Goal: Task Accomplishment & Management: Manage account settings

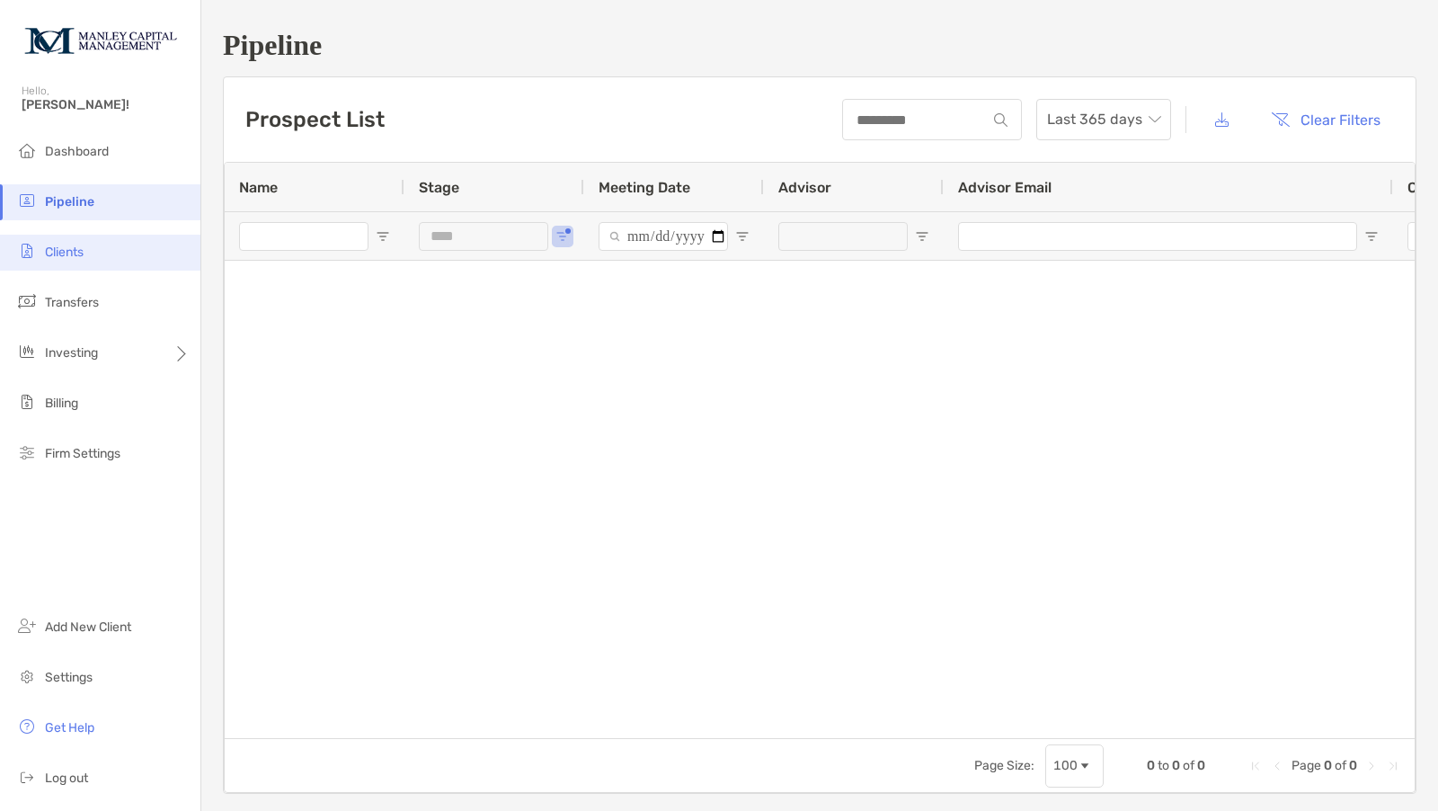
click at [95, 257] on li "Clients" at bounding box center [100, 253] width 200 height 36
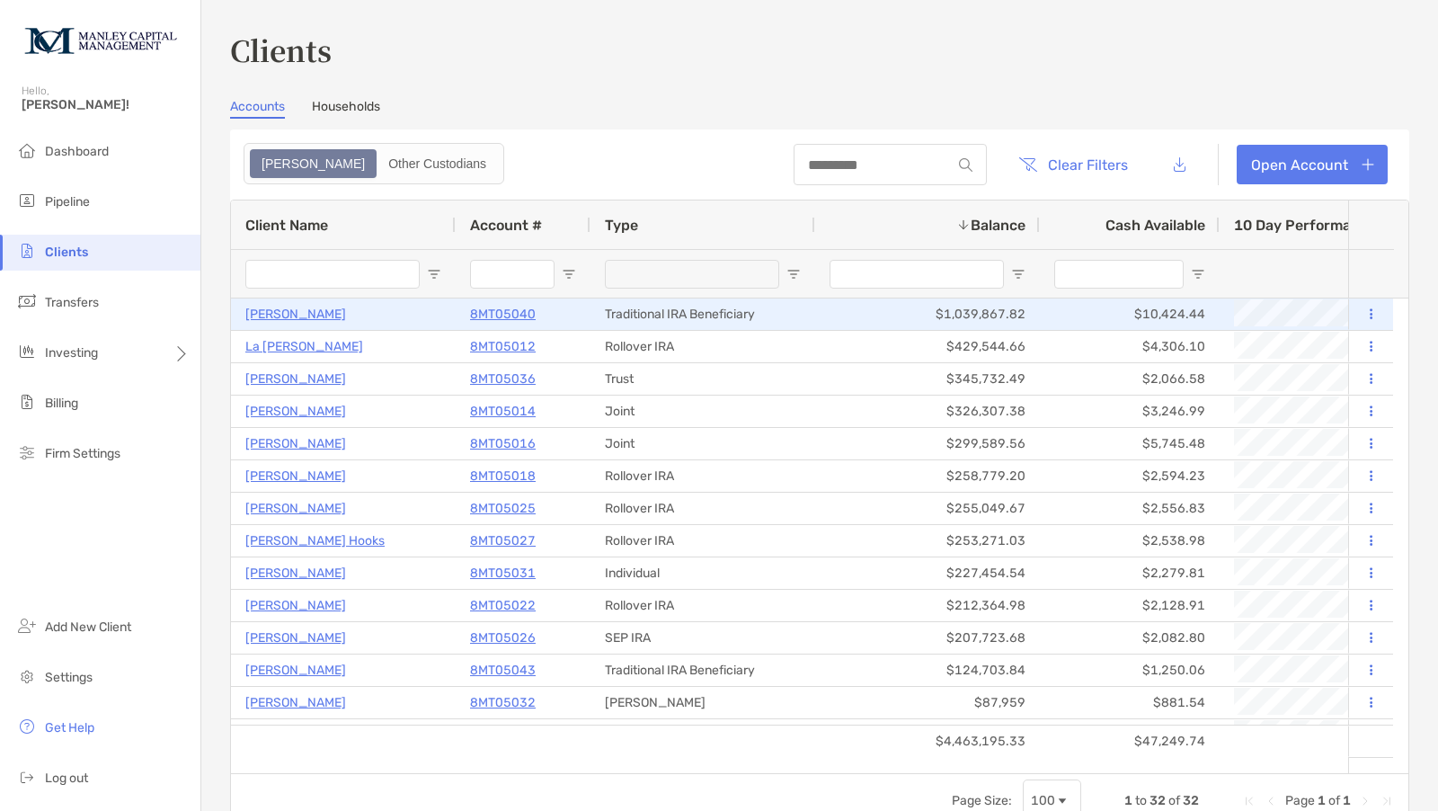
click at [278, 312] on p "[PERSON_NAME]" at bounding box center [295, 314] width 101 height 22
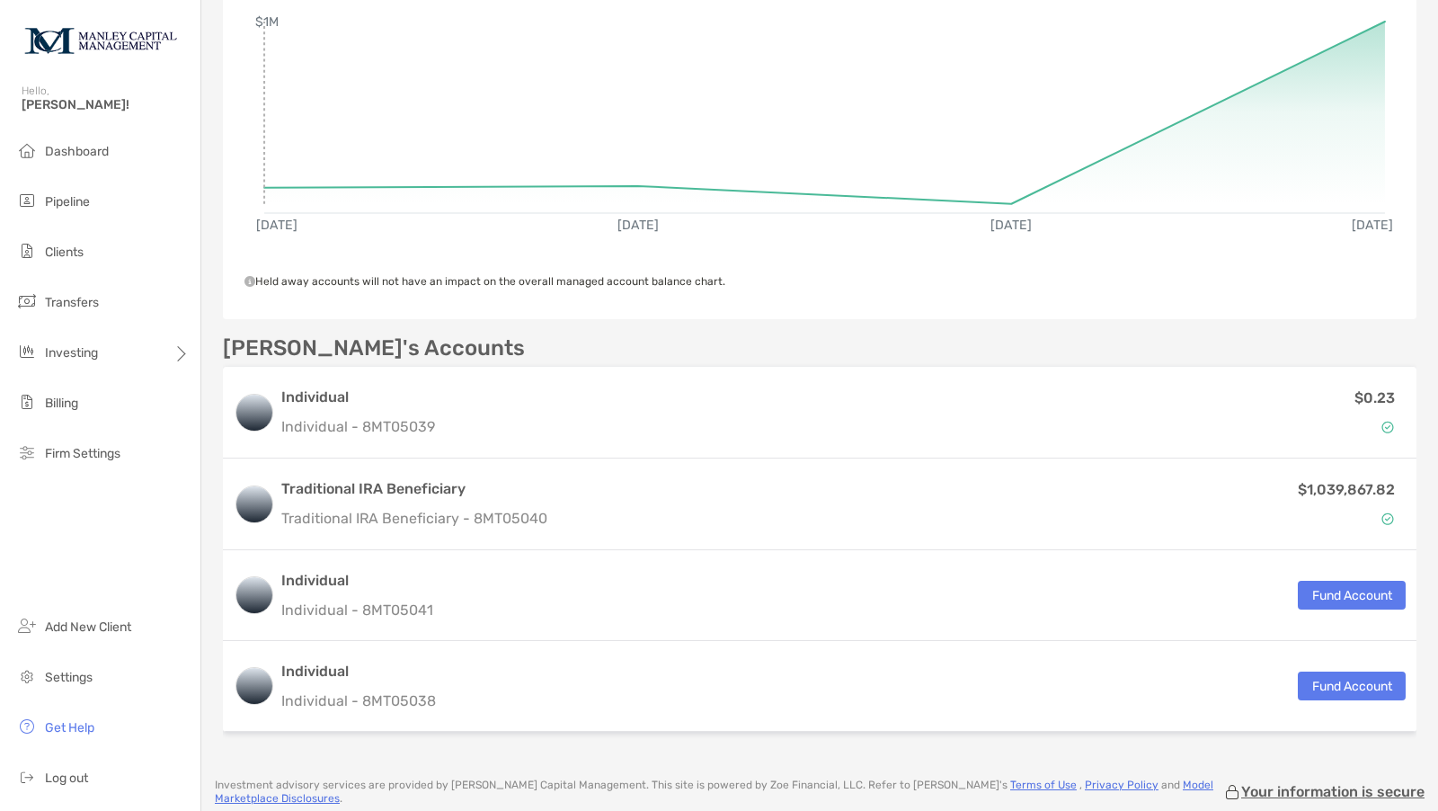
scroll to position [451, 0]
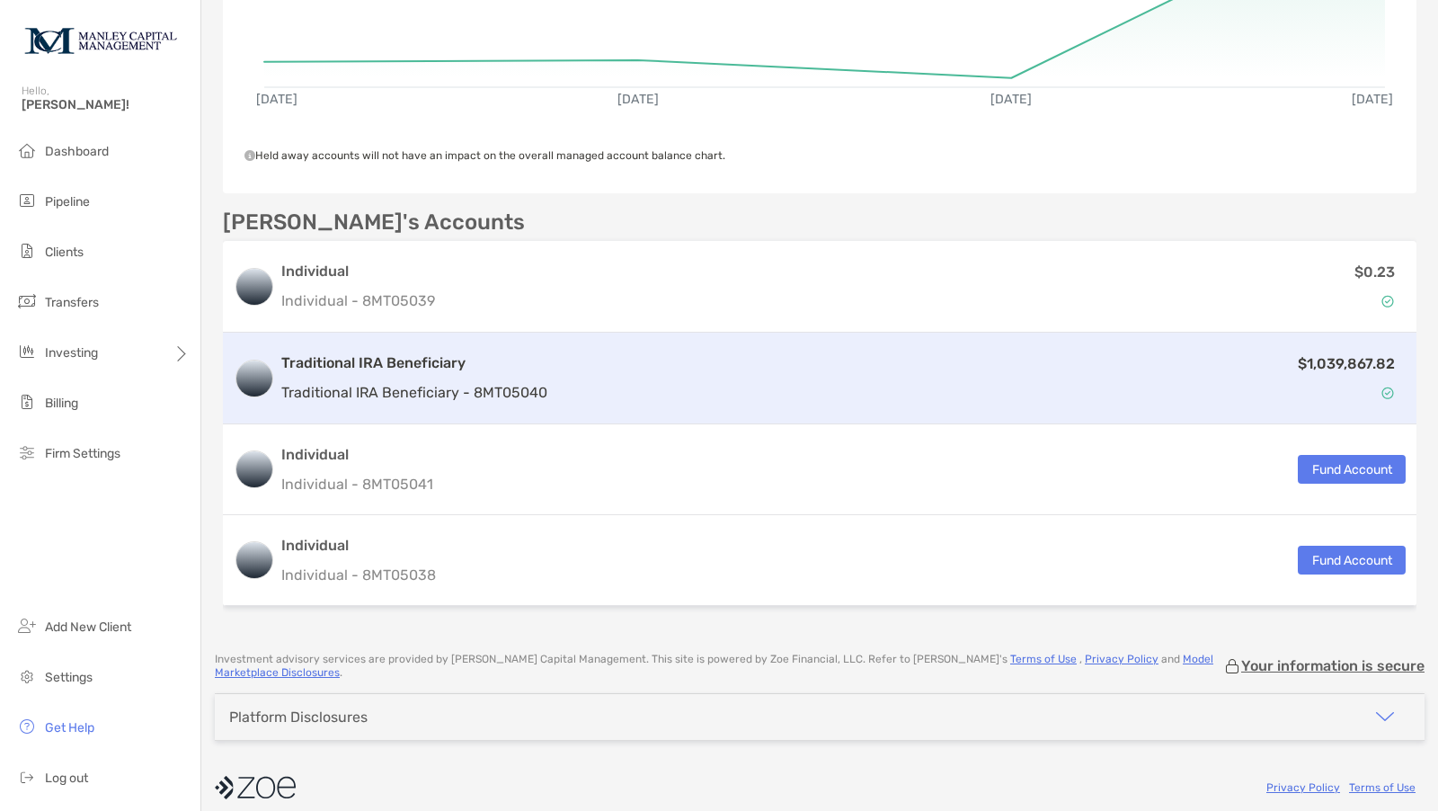
click at [348, 352] on h3 "Traditional IRA Beneficiary" at bounding box center [414, 363] width 266 height 22
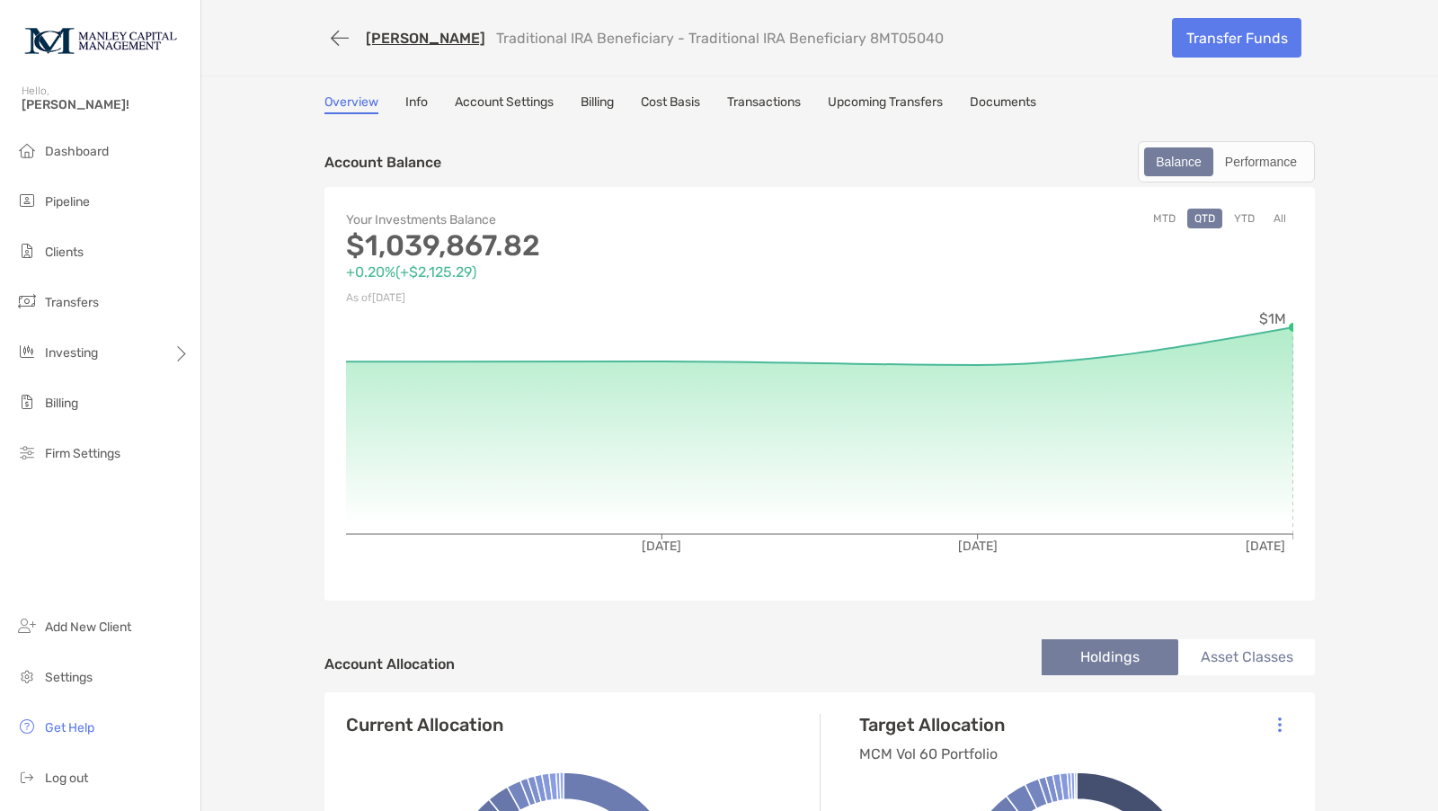
click at [406, 98] on link "Info" at bounding box center [416, 104] width 22 height 20
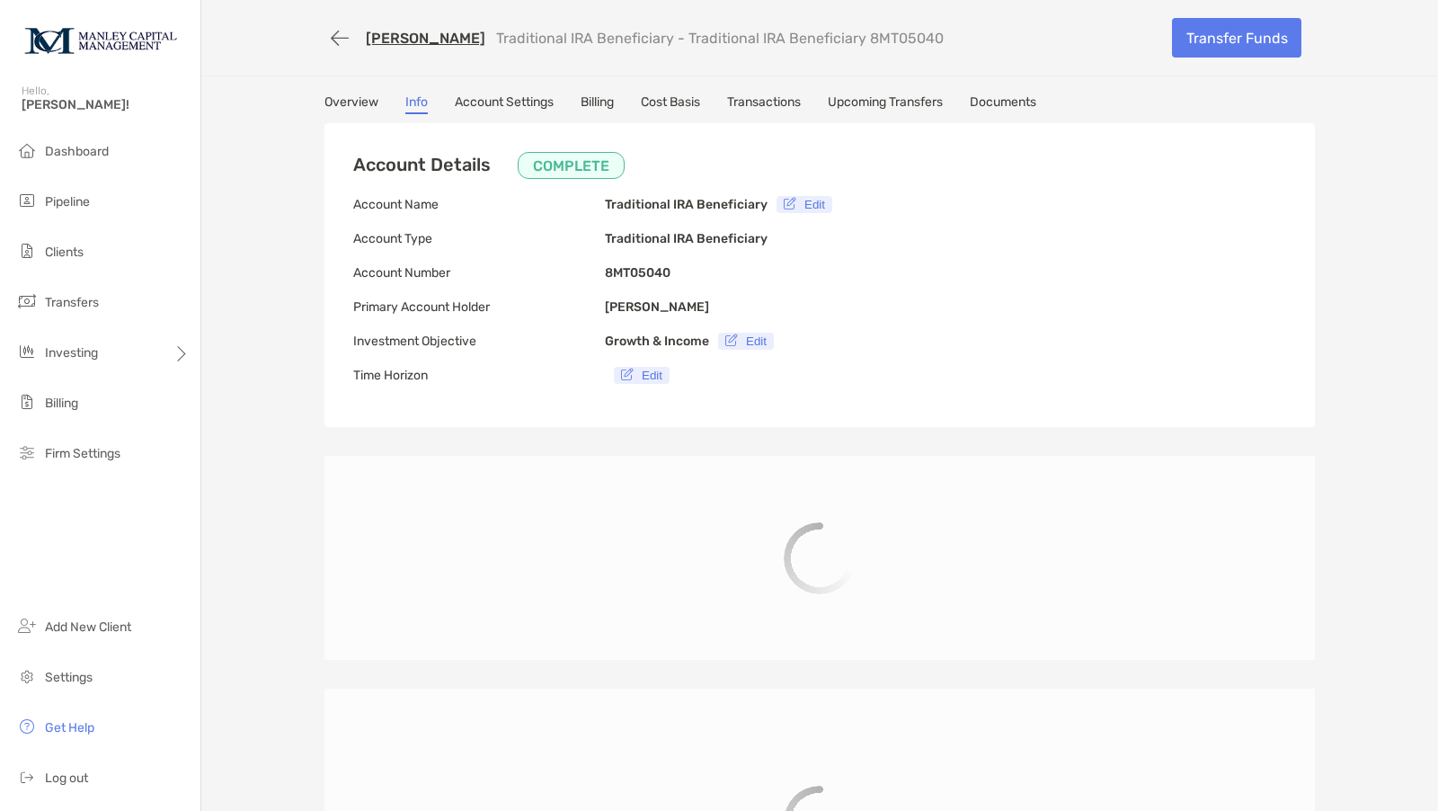
type input "**********"
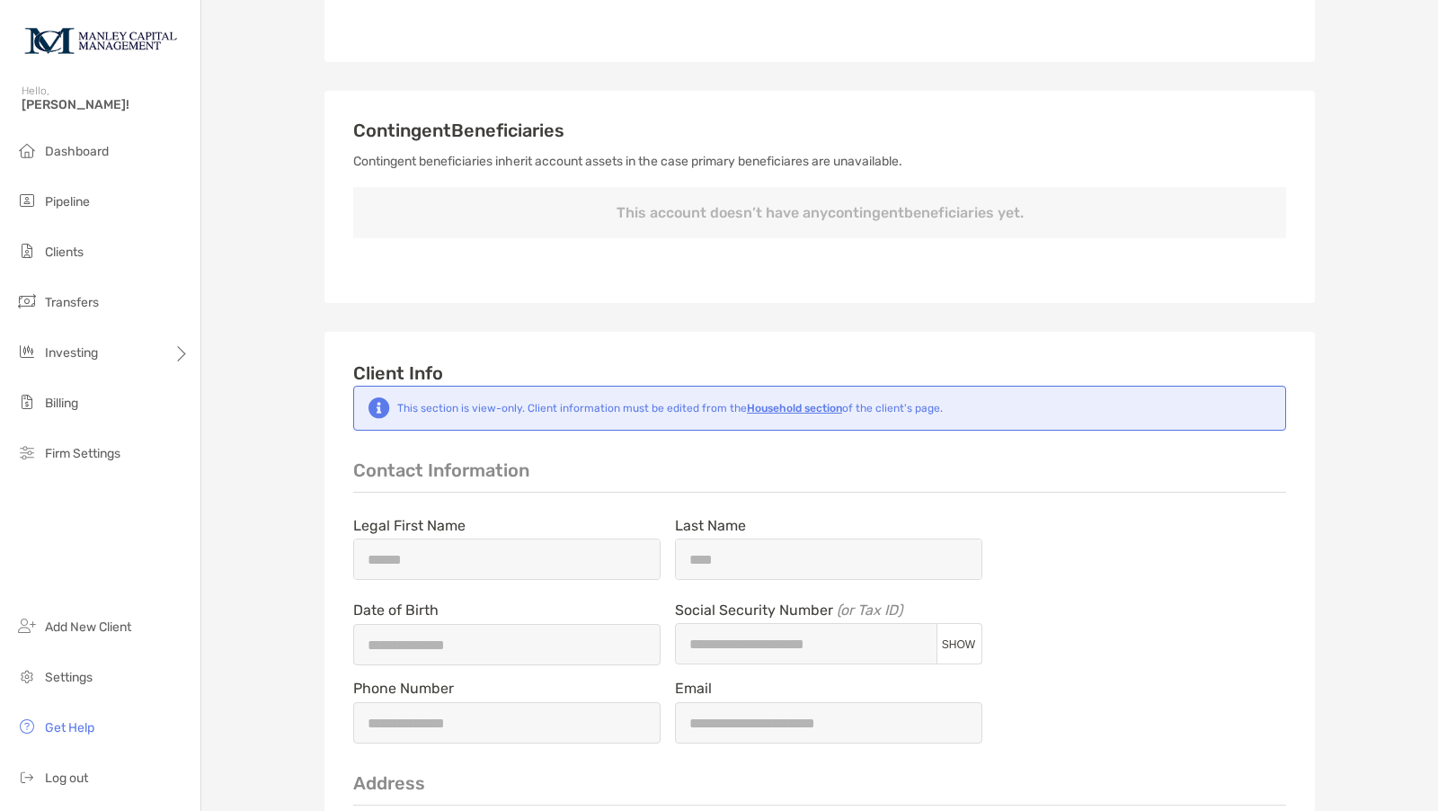
scroll to position [933, 0]
click at [787, 414] on b "Household section" at bounding box center [794, 407] width 95 height 13
click at [798, 414] on b "Household section" at bounding box center [794, 407] width 95 height 13
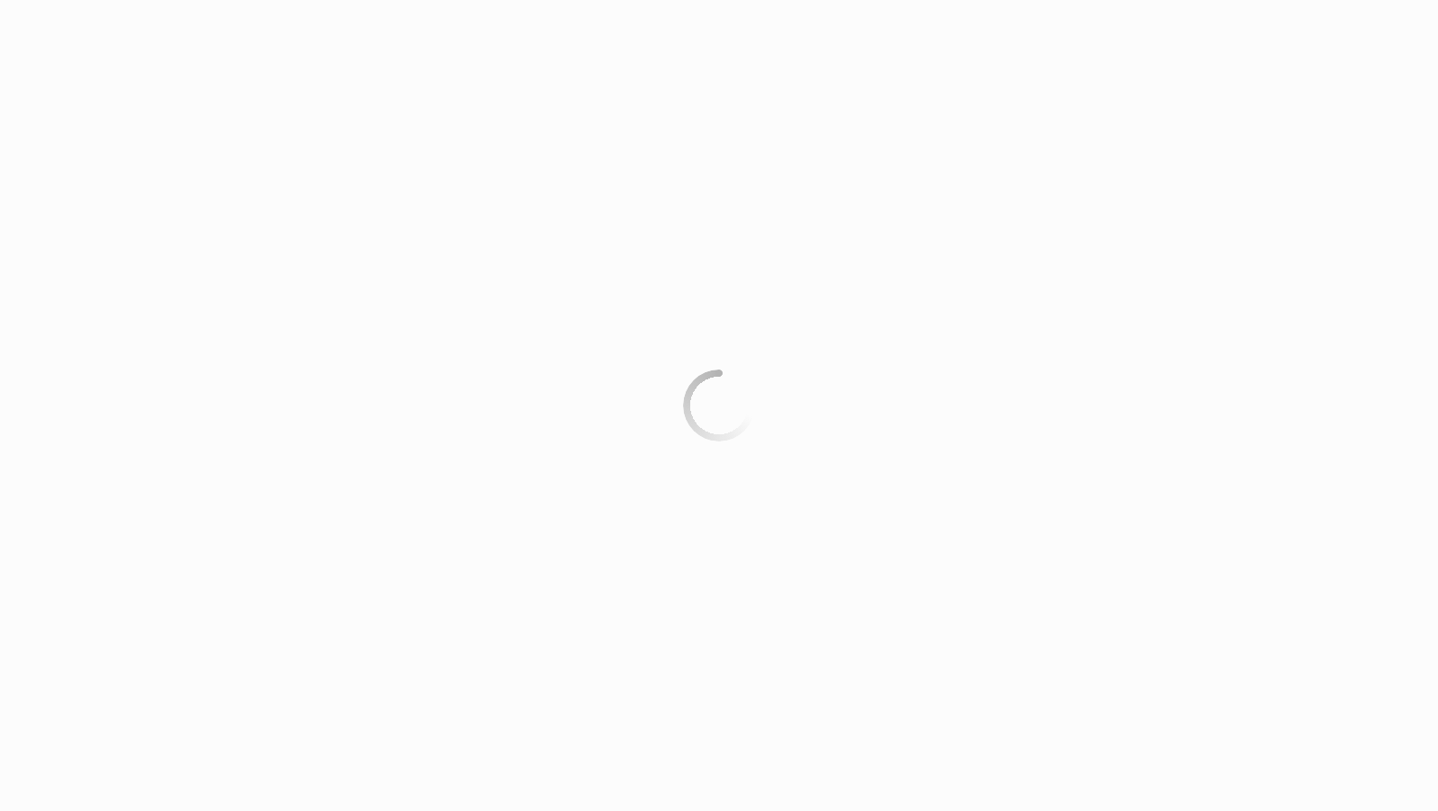
click at [784, 416] on div at bounding box center [719, 405] width 1438 height 811
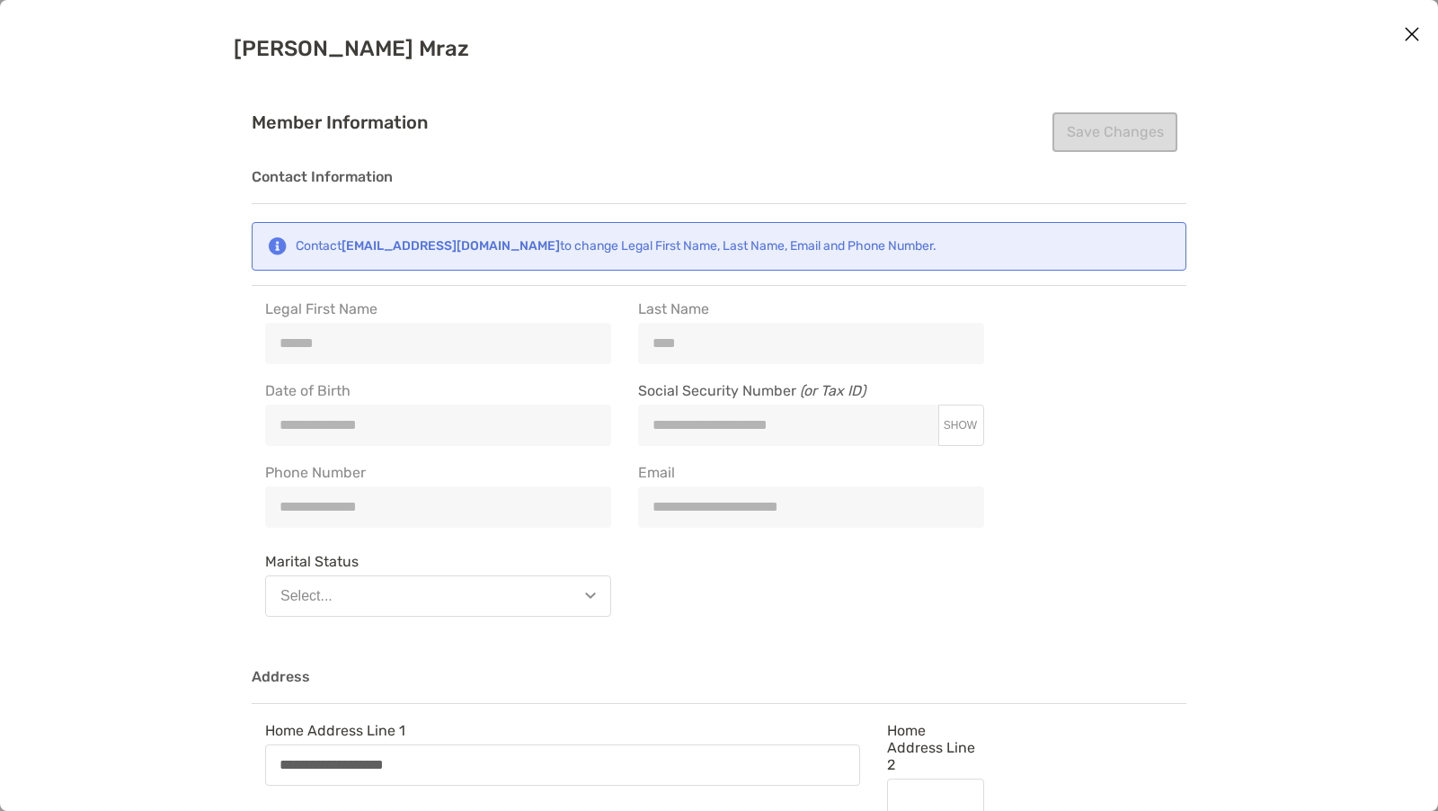
type input "**********"
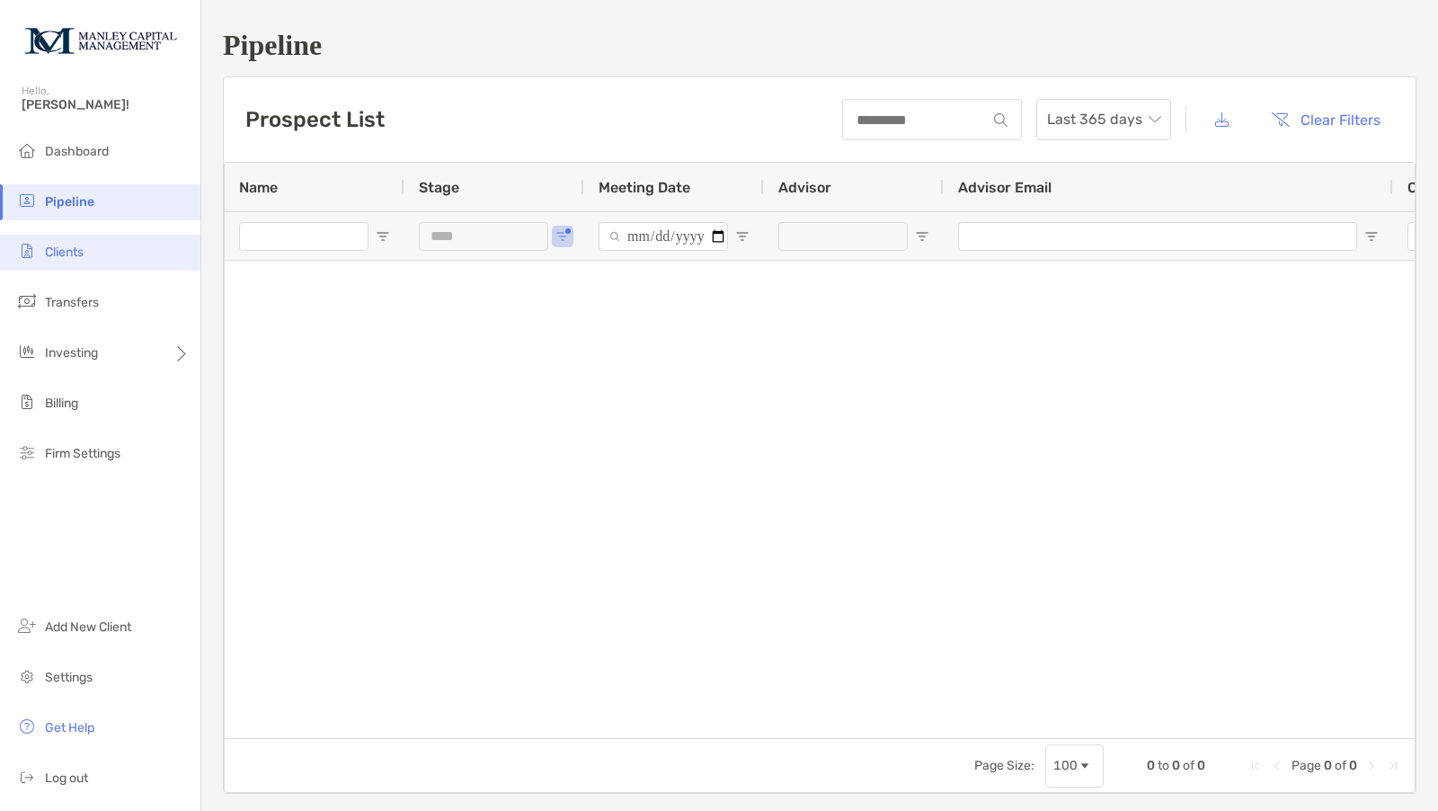
click at [91, 256] on li "Clients" at bounding box center [100, 253] width 200 height 36
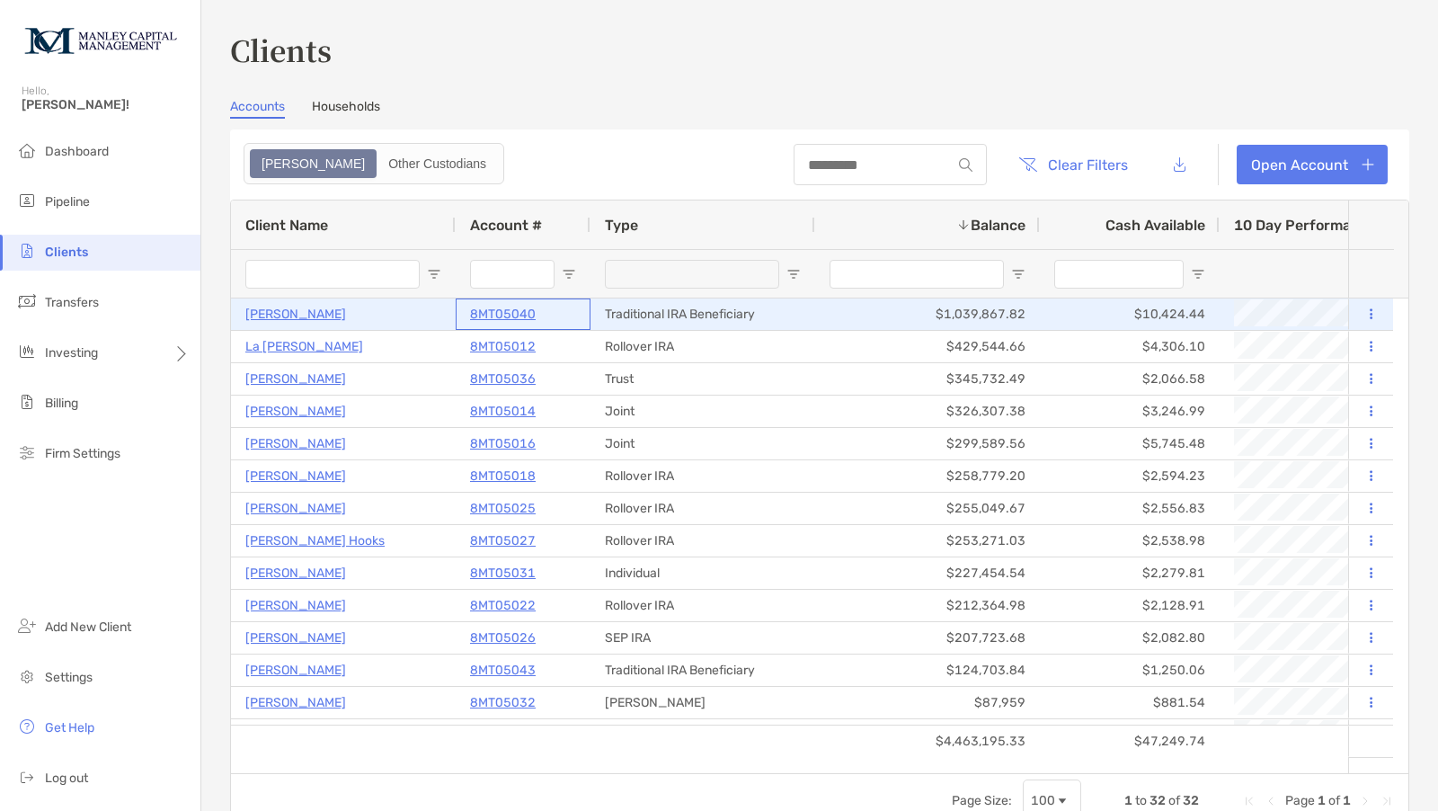
click at [510, 307] on p "8MT05040" at bounding box center [503, 314] width 66 height 22
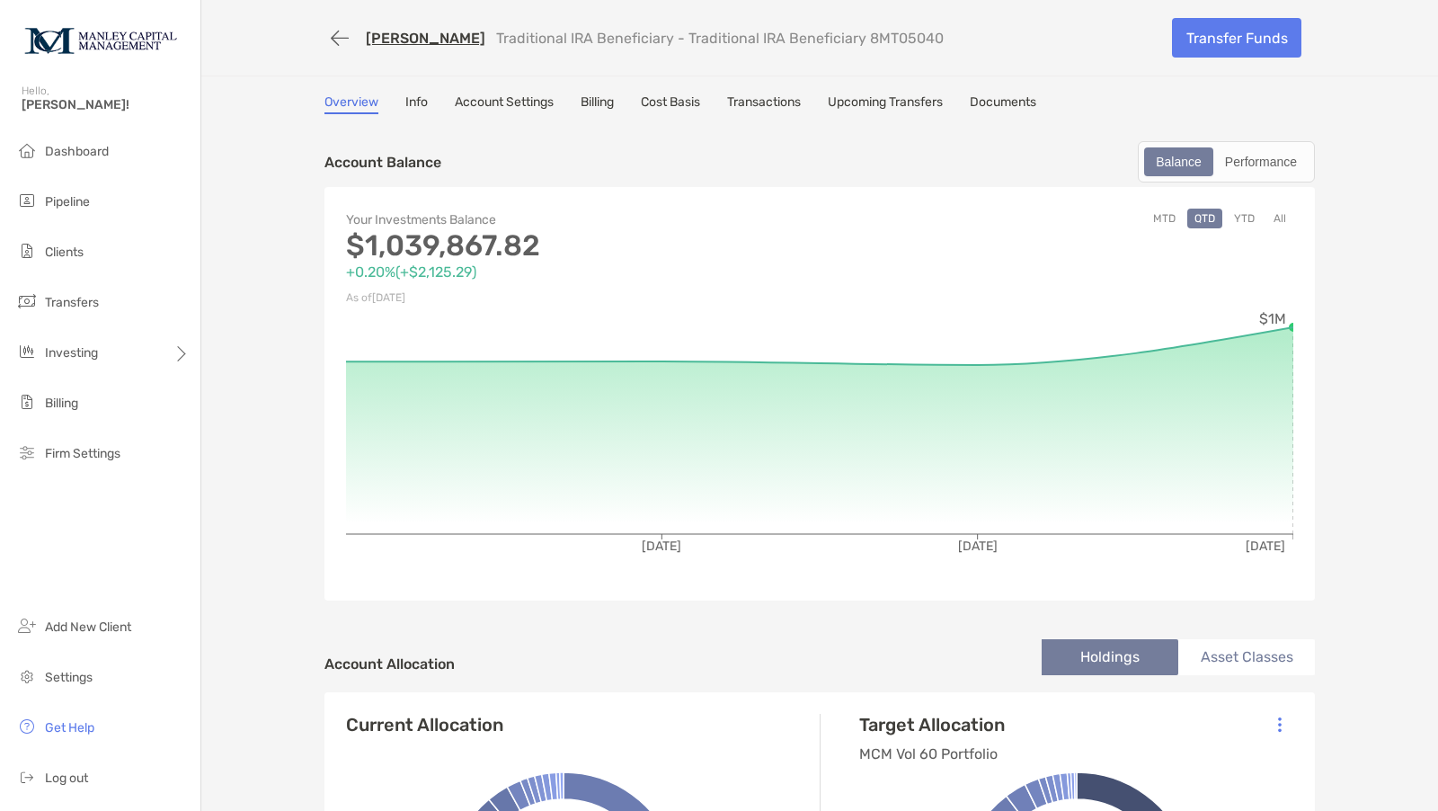
click at [847, 103] on link "Upcoming Transfers" at bounding box center [885, 104] width 115 height 20
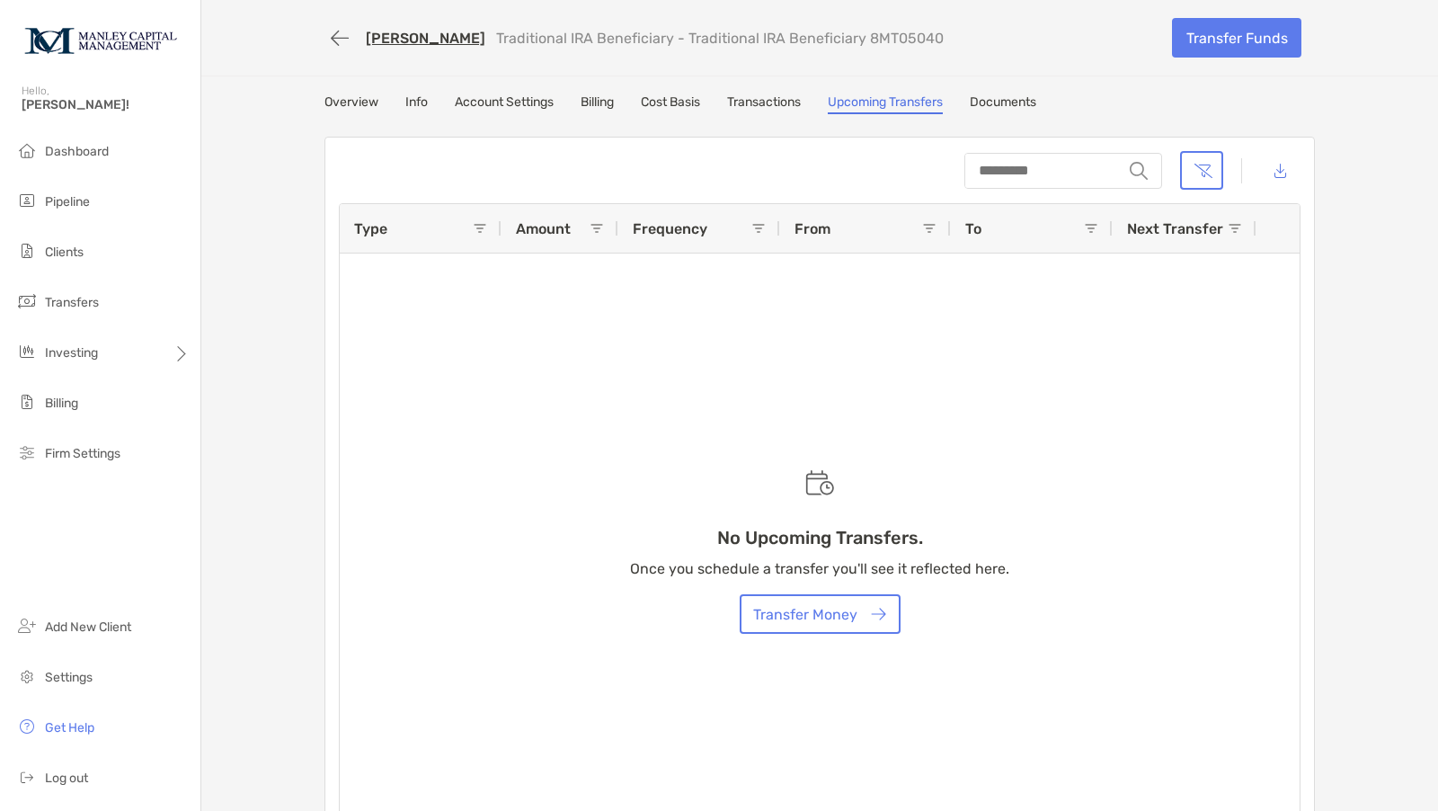
click at [770, 96] on link "Transactions" at bounding box center [764, 104] width 74 height 20
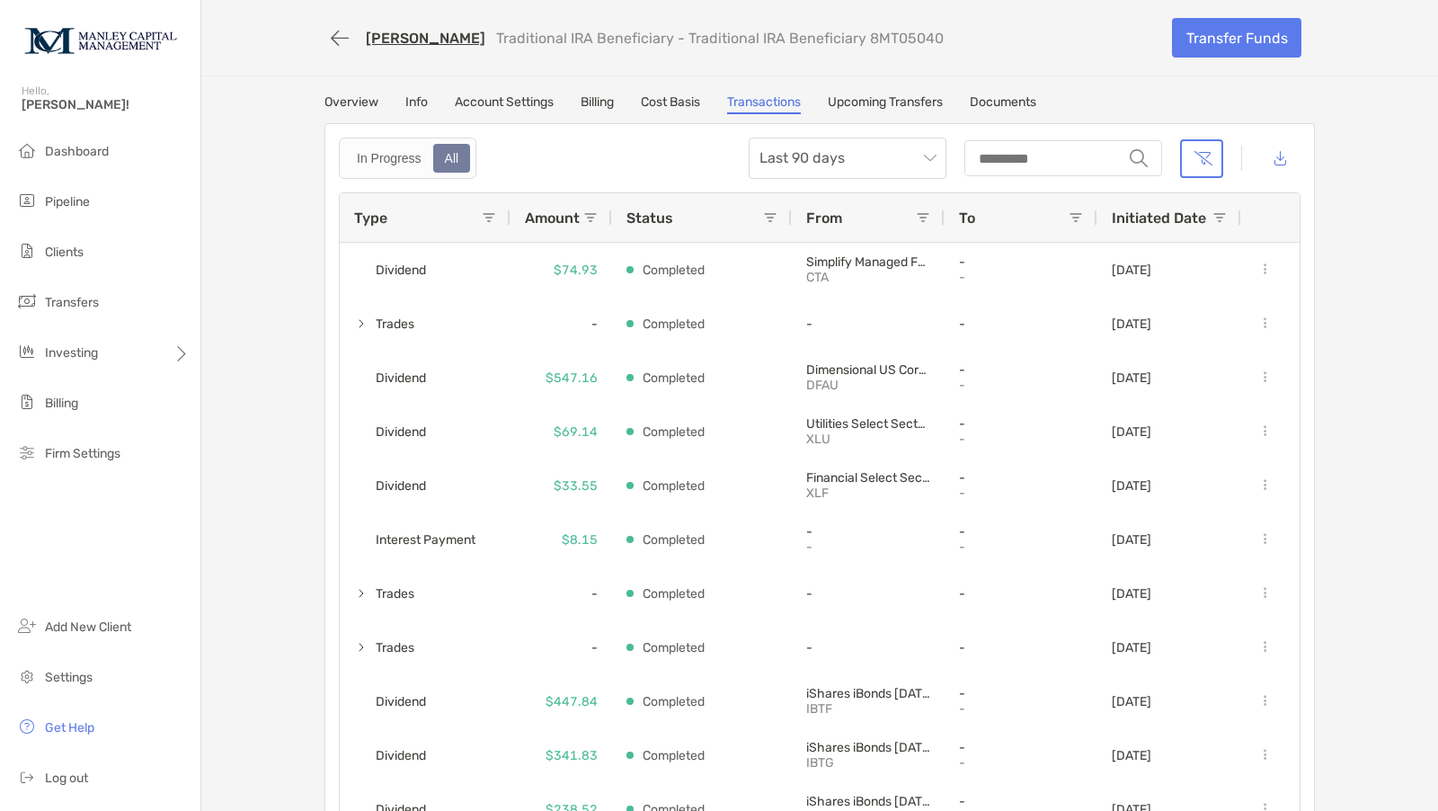
click at [334, 104] on link "Overview" at bounding box center [352, 104] width 54 height 20
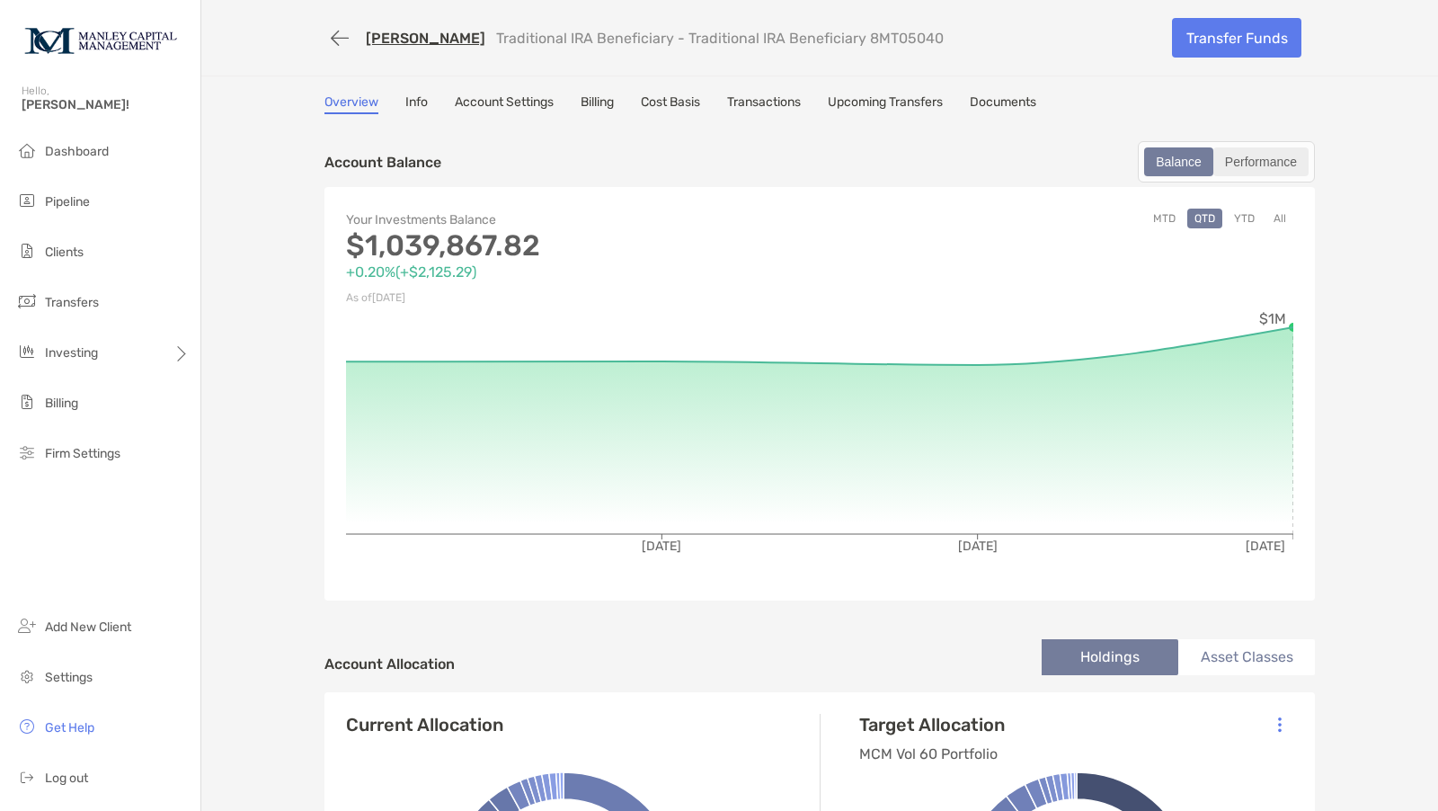
click at [1266, 156] on div "Performance" at bounding box center [1261, 161] width 92 height 25
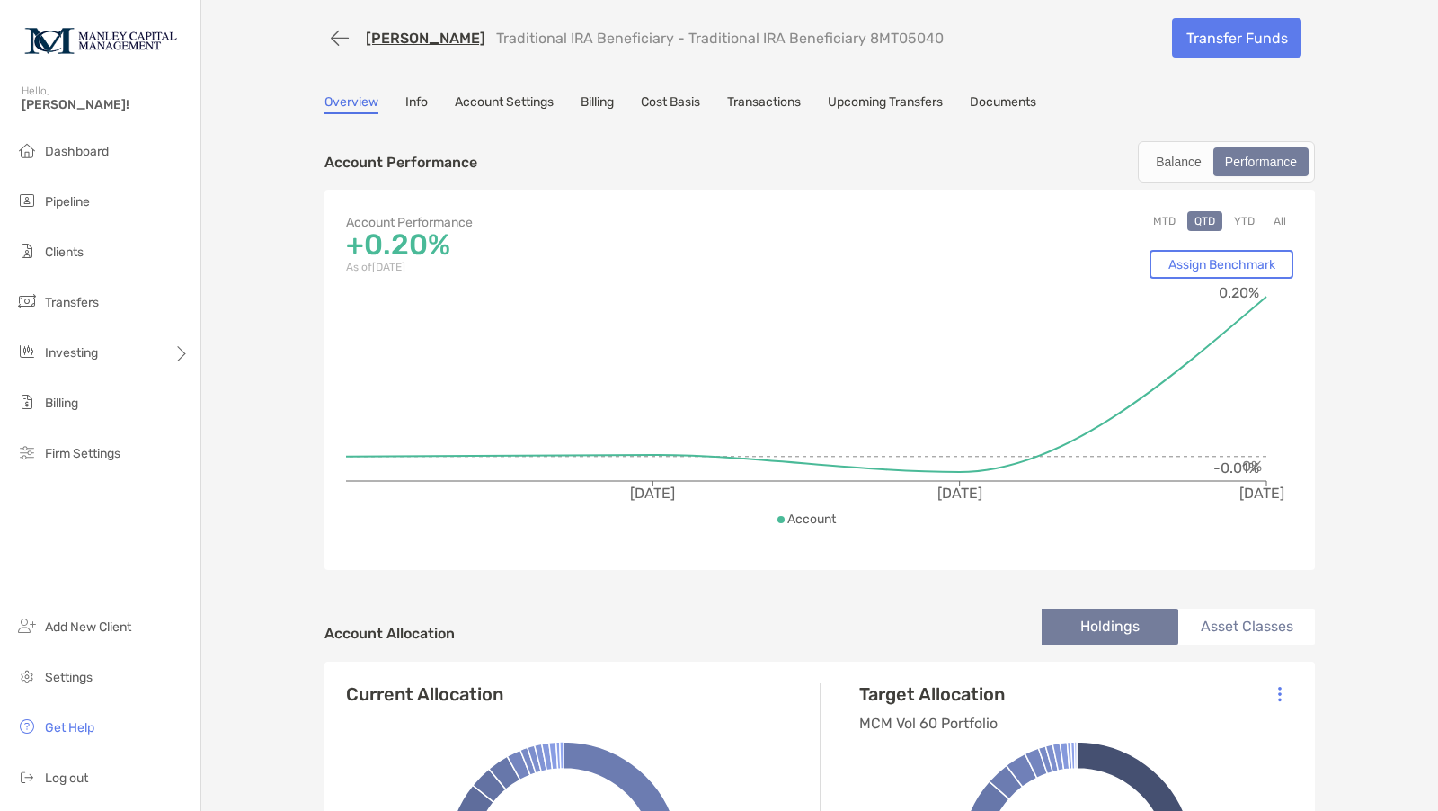
click at [1236, 213] on button "YTD" at bounding box center [1244, 221] width 35 height 20
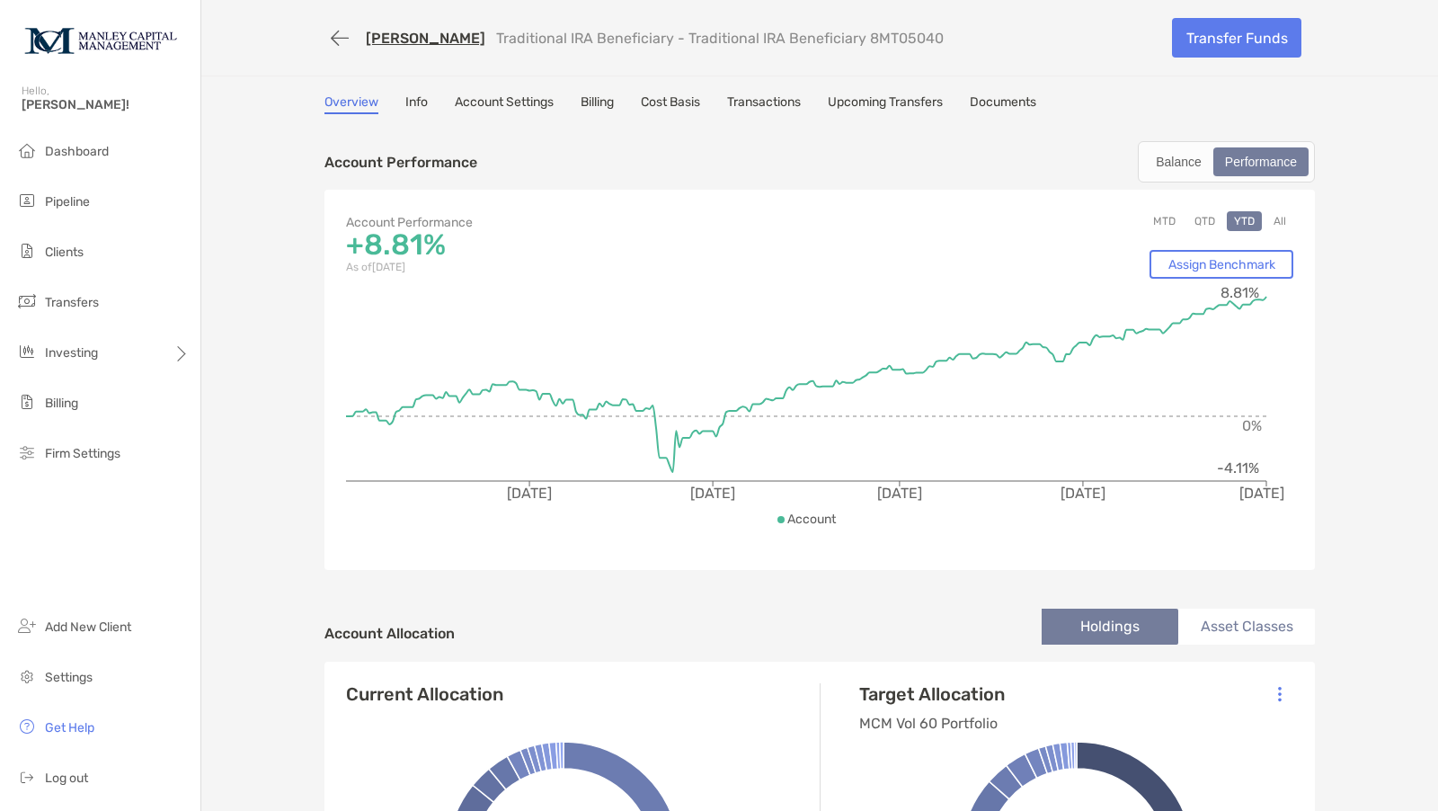
click at [1275, 217] on button "All" at bounding box center [1280, 221] width 27 height 20
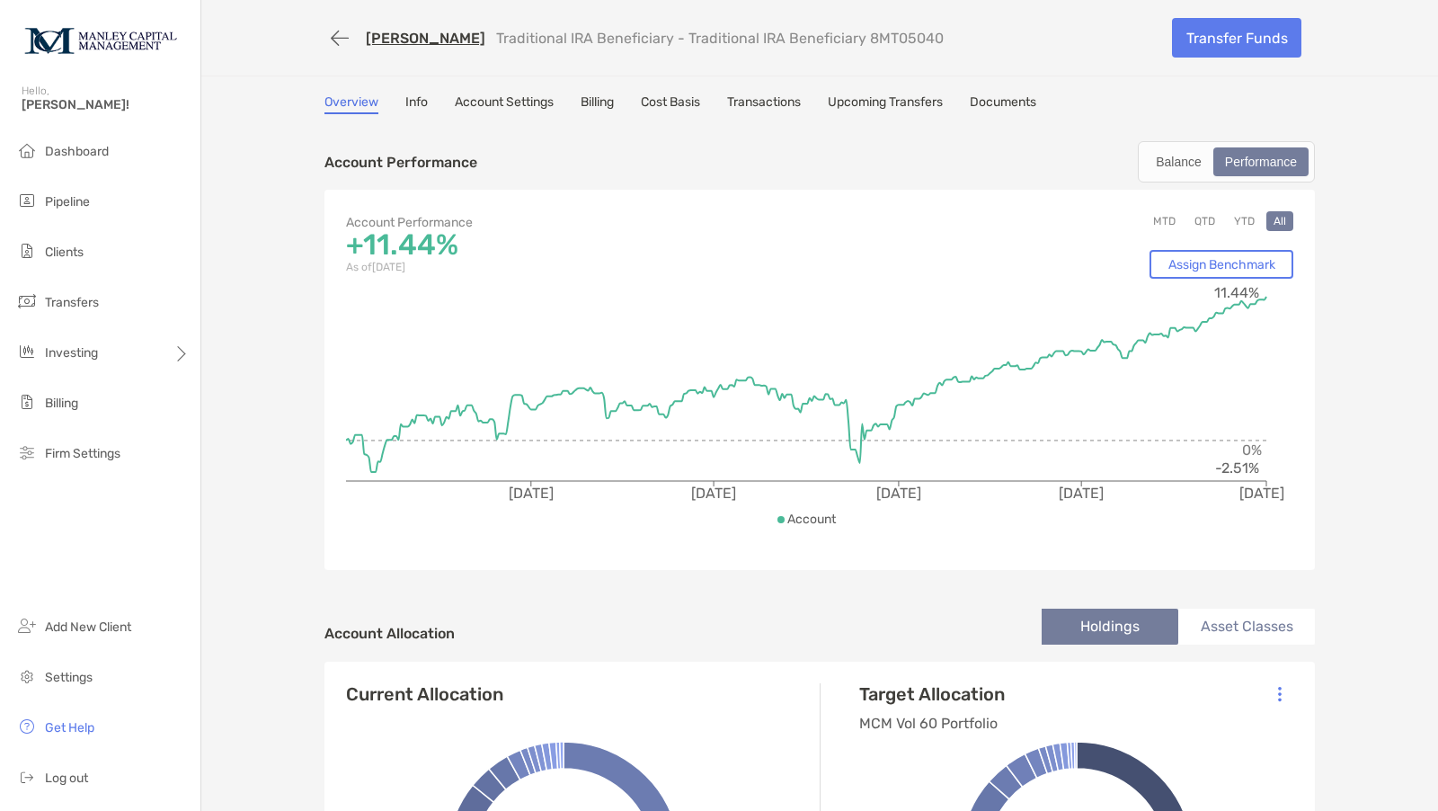
click at [1241, 221] on button "YTD" at bounding box center [1244, 221] width 35 height 20
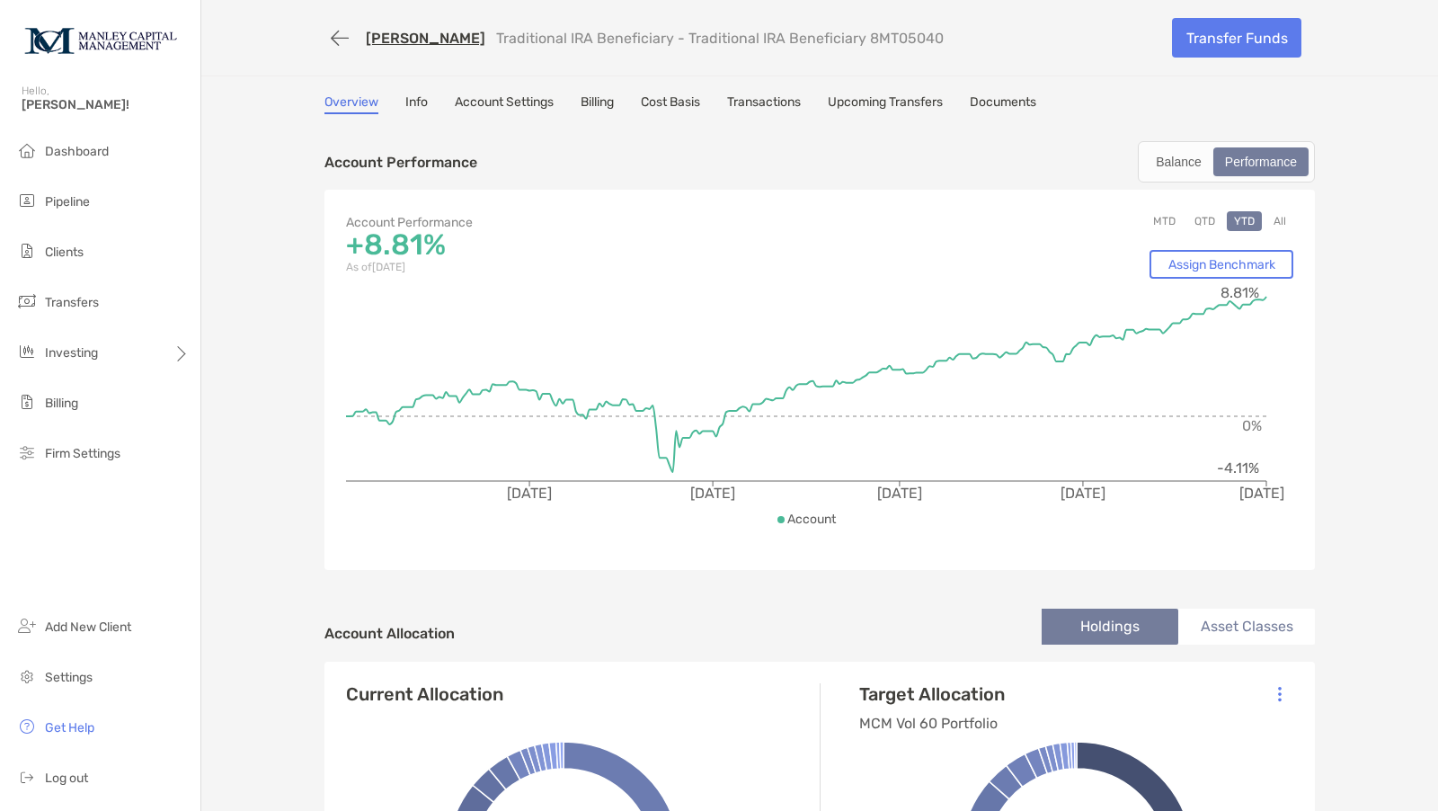
click at [405, 95] on link "Info" at bounding box center [416, 104] width 22 height 20
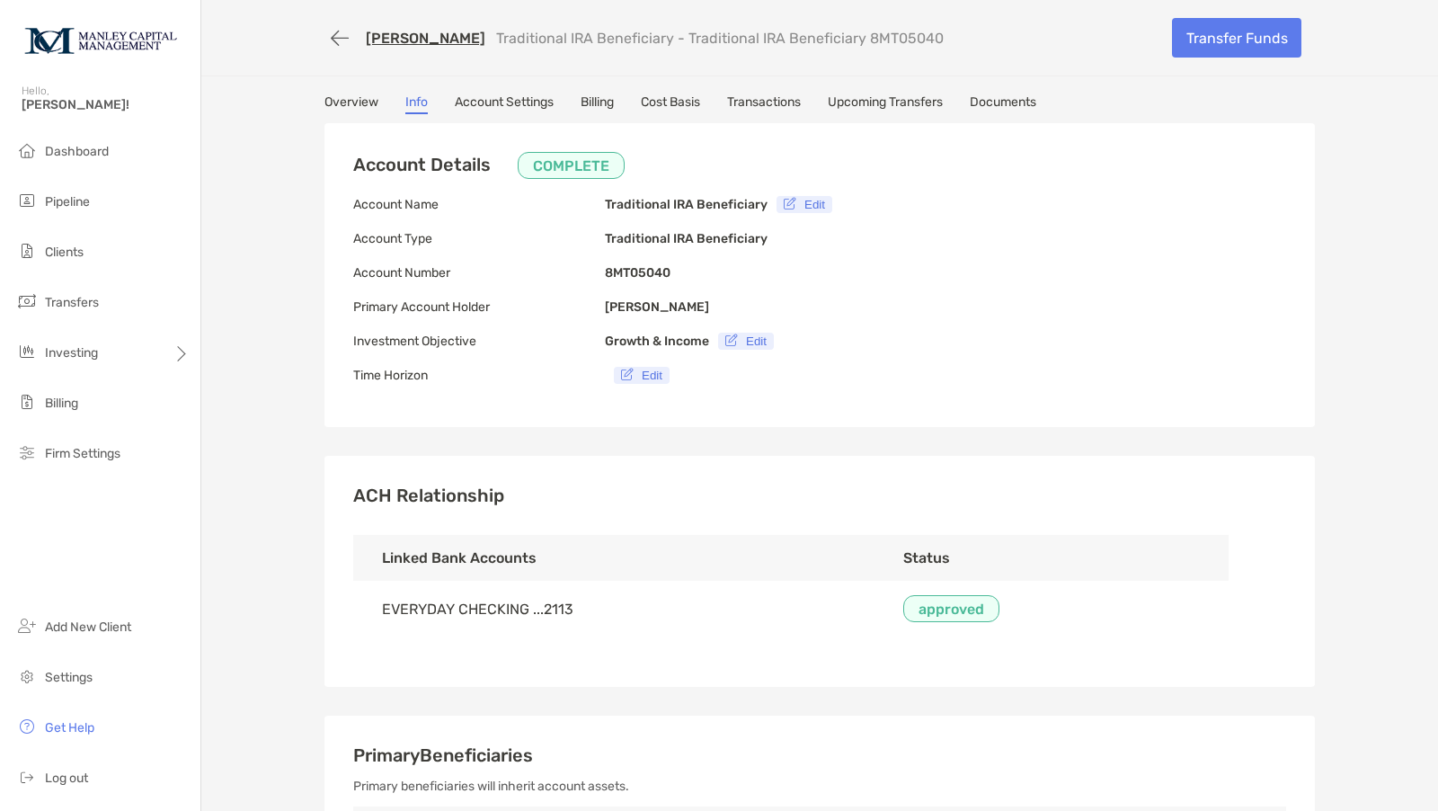
type input "**********"
click at [401, 38] on link "[PERSON_NAME]" at bounding box center [426, 38] width 120 height 17
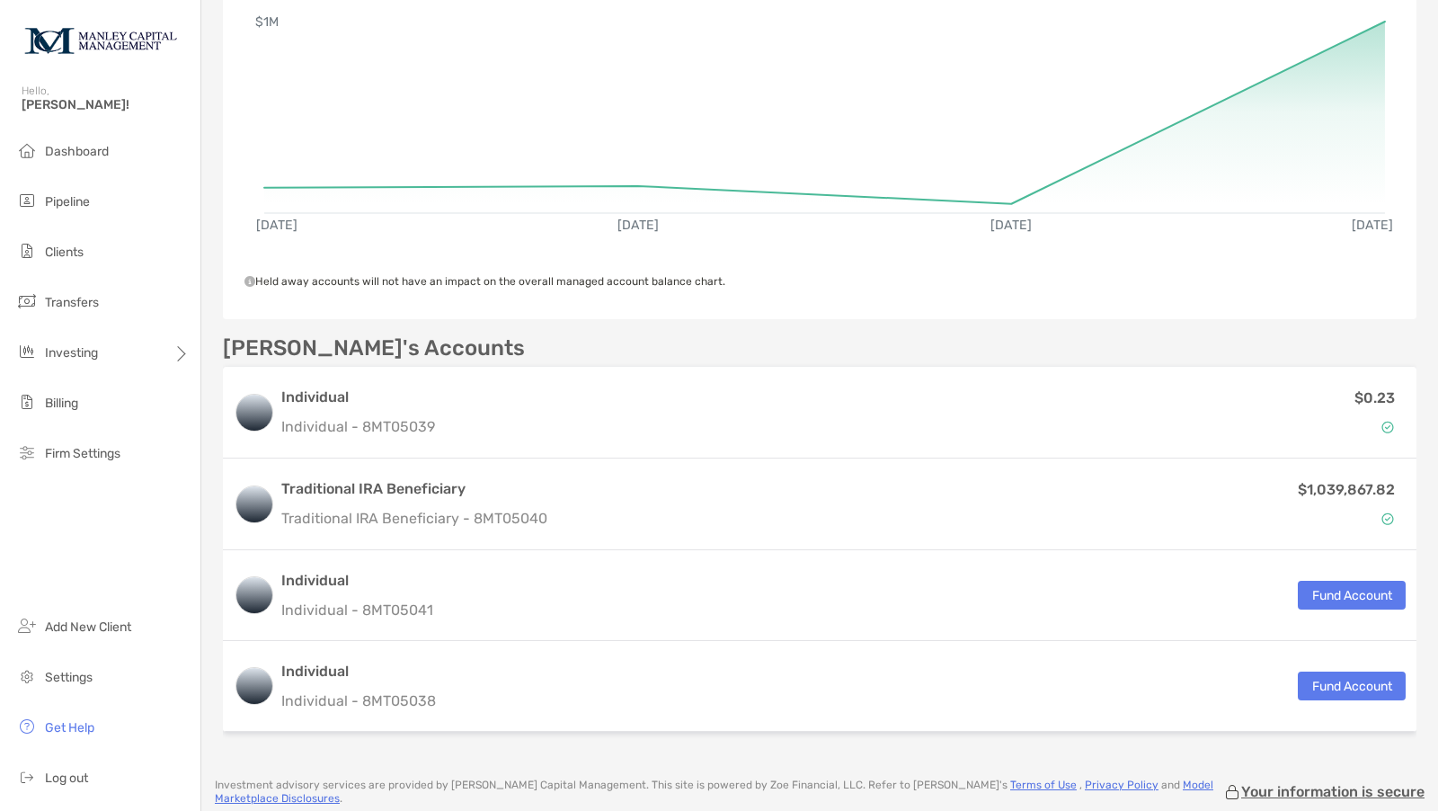
scroll to position [451, 0]
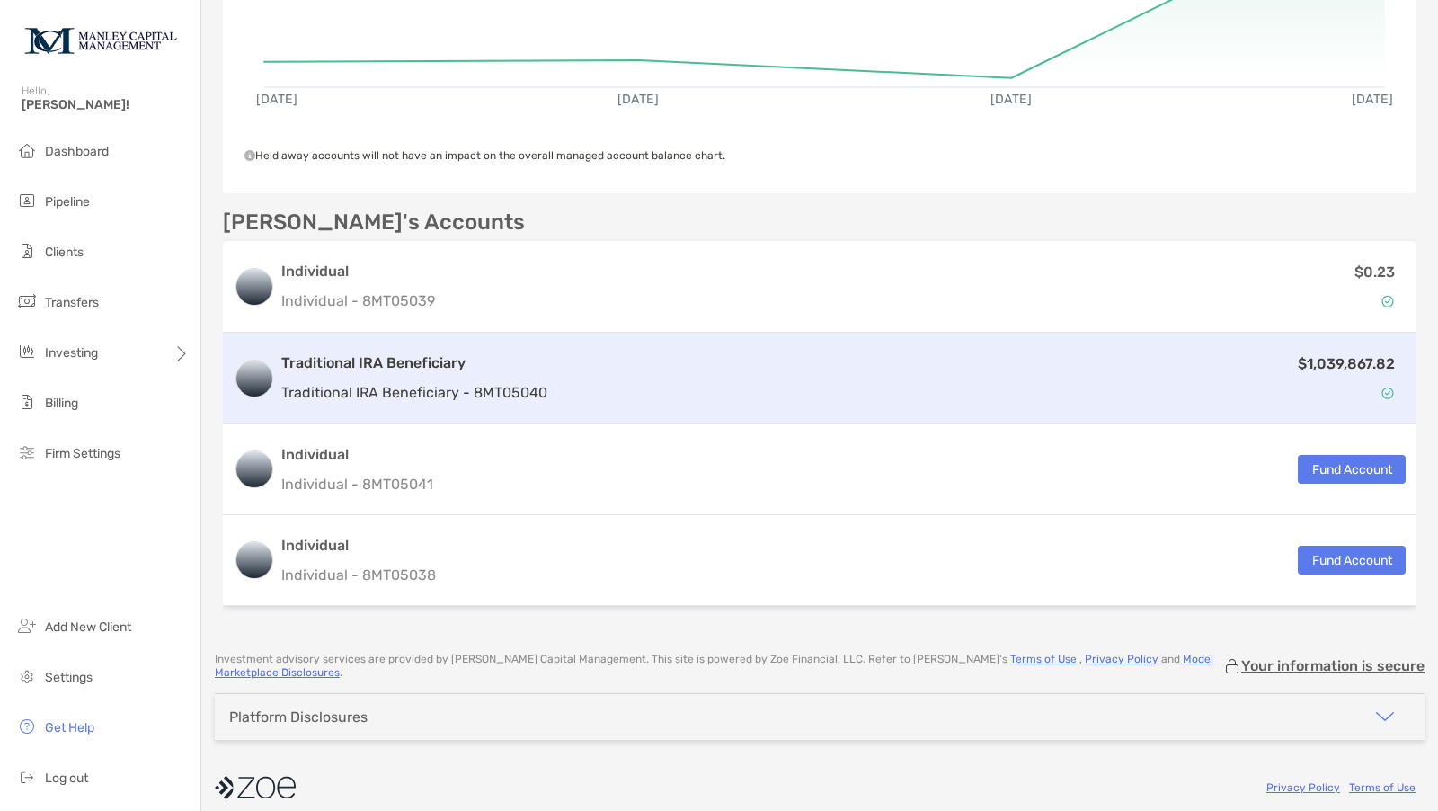
click at [424, 352] on h3 "Traditional IRA Beneficiary" at bounding box center [414, 363] width 266 height 22
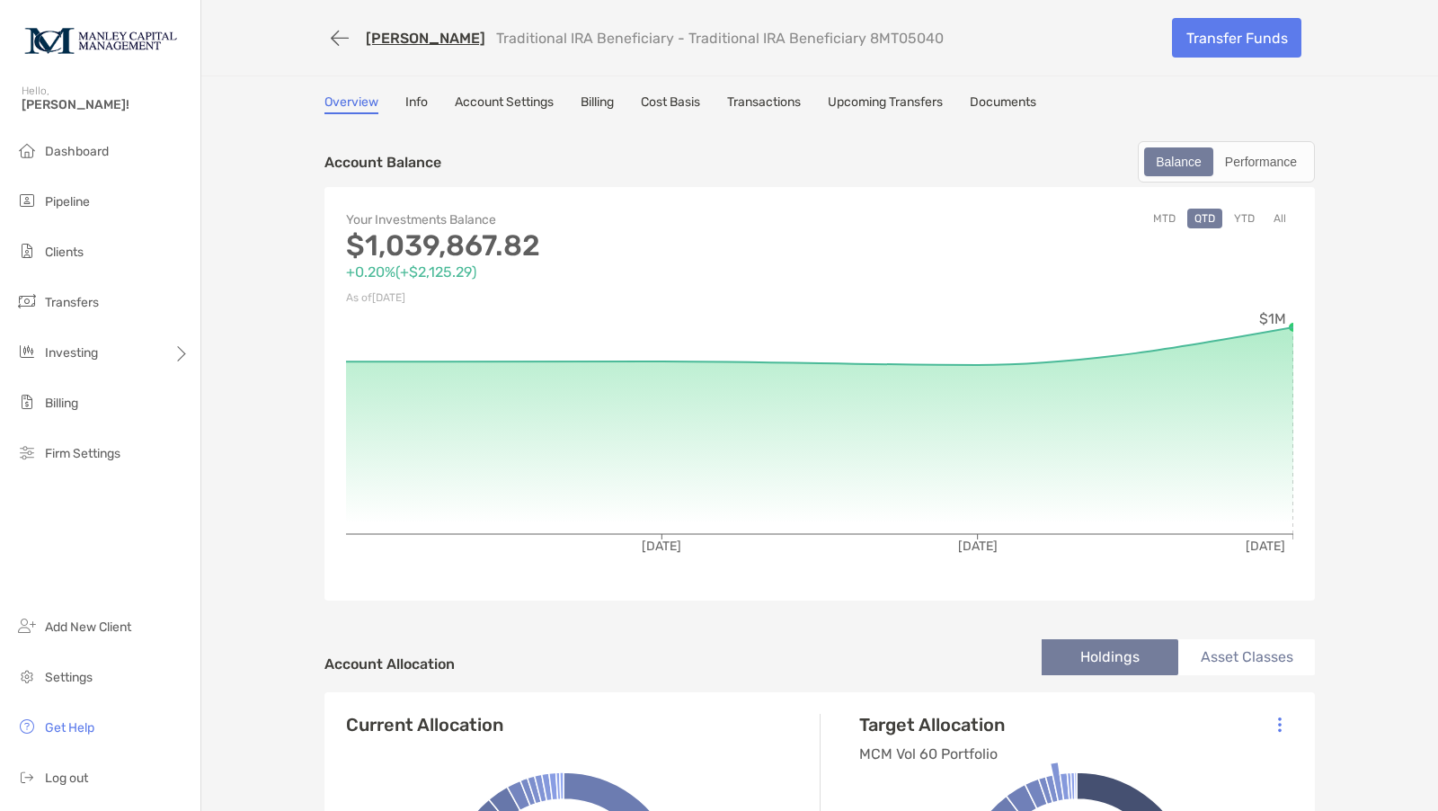
click at [484, 99] on link "Account Settings" at bounding box center [504, 104] width 99 height 20
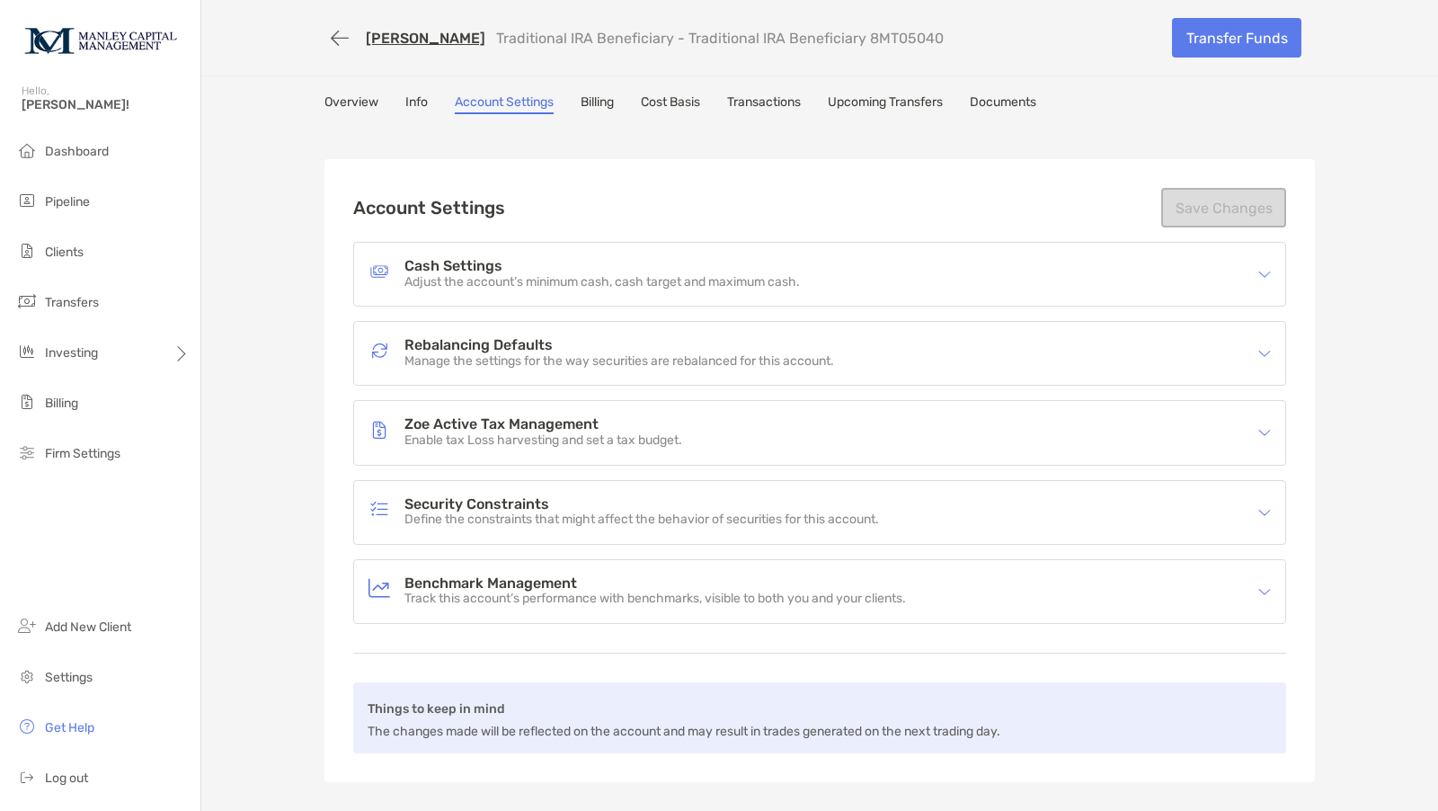
click at [770, 102] on link "Transactions" at bounding box center [764, 104] width 74 height 20
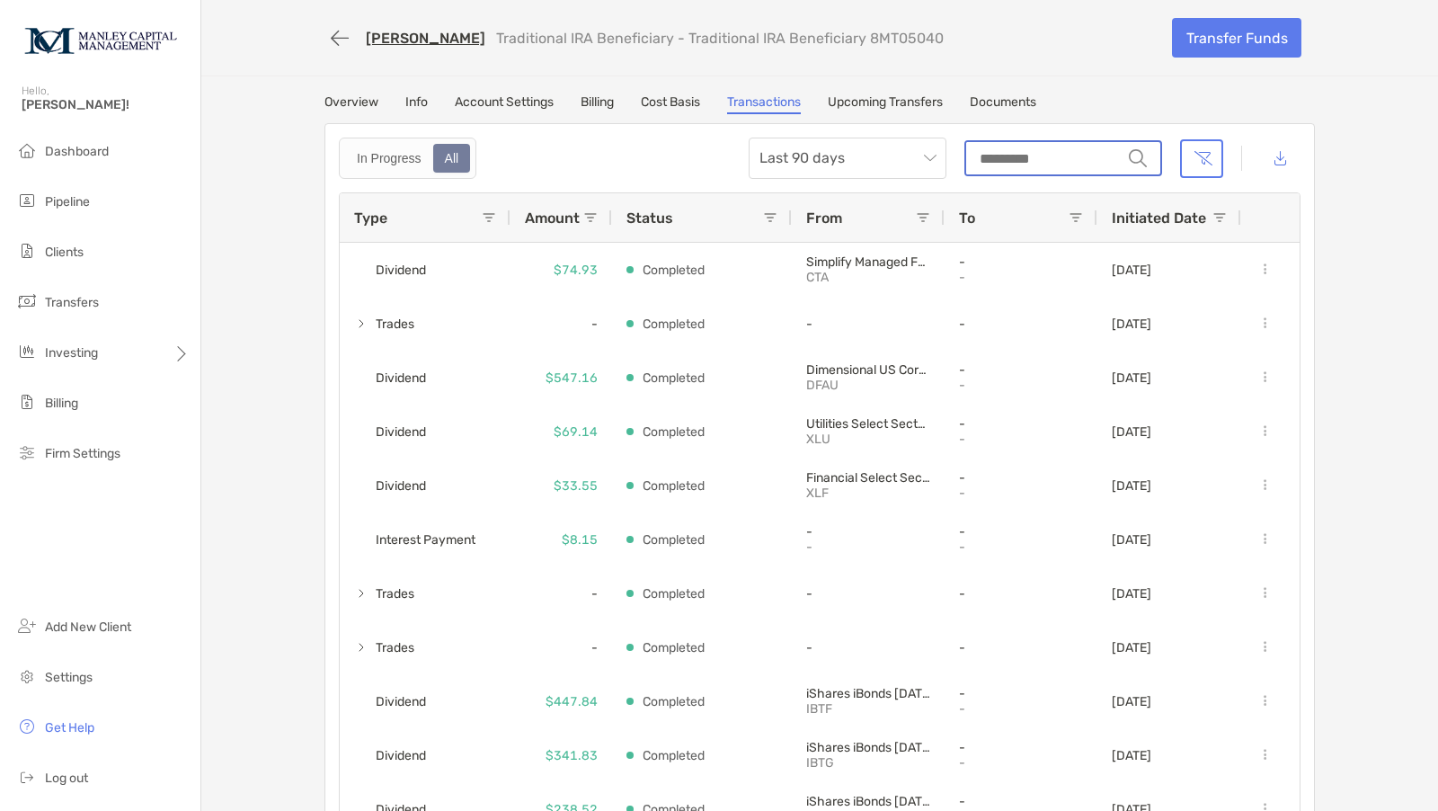
click at [1082, 154] on input "string" at bounding box center [1044, 158] width 156 height 32
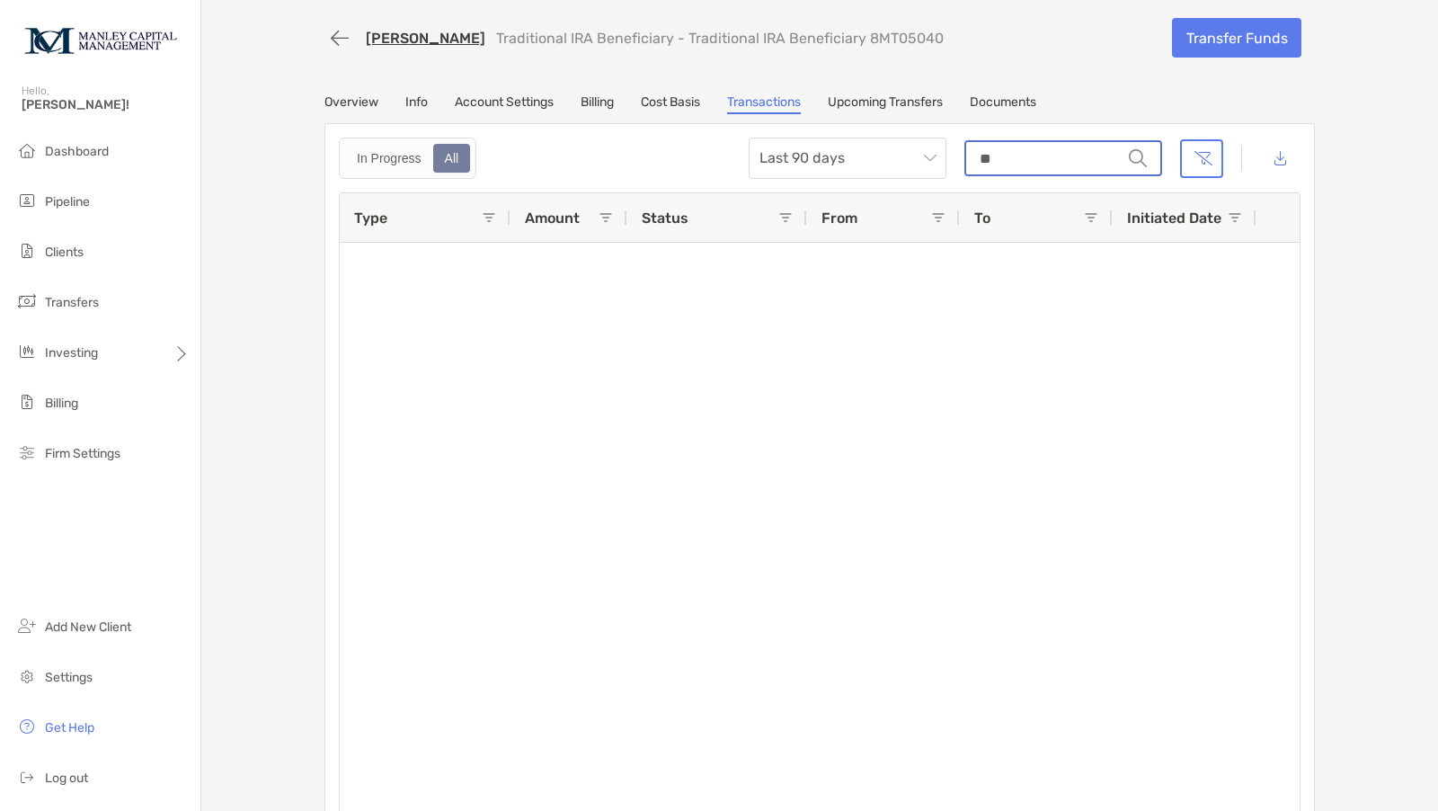
type input "*"
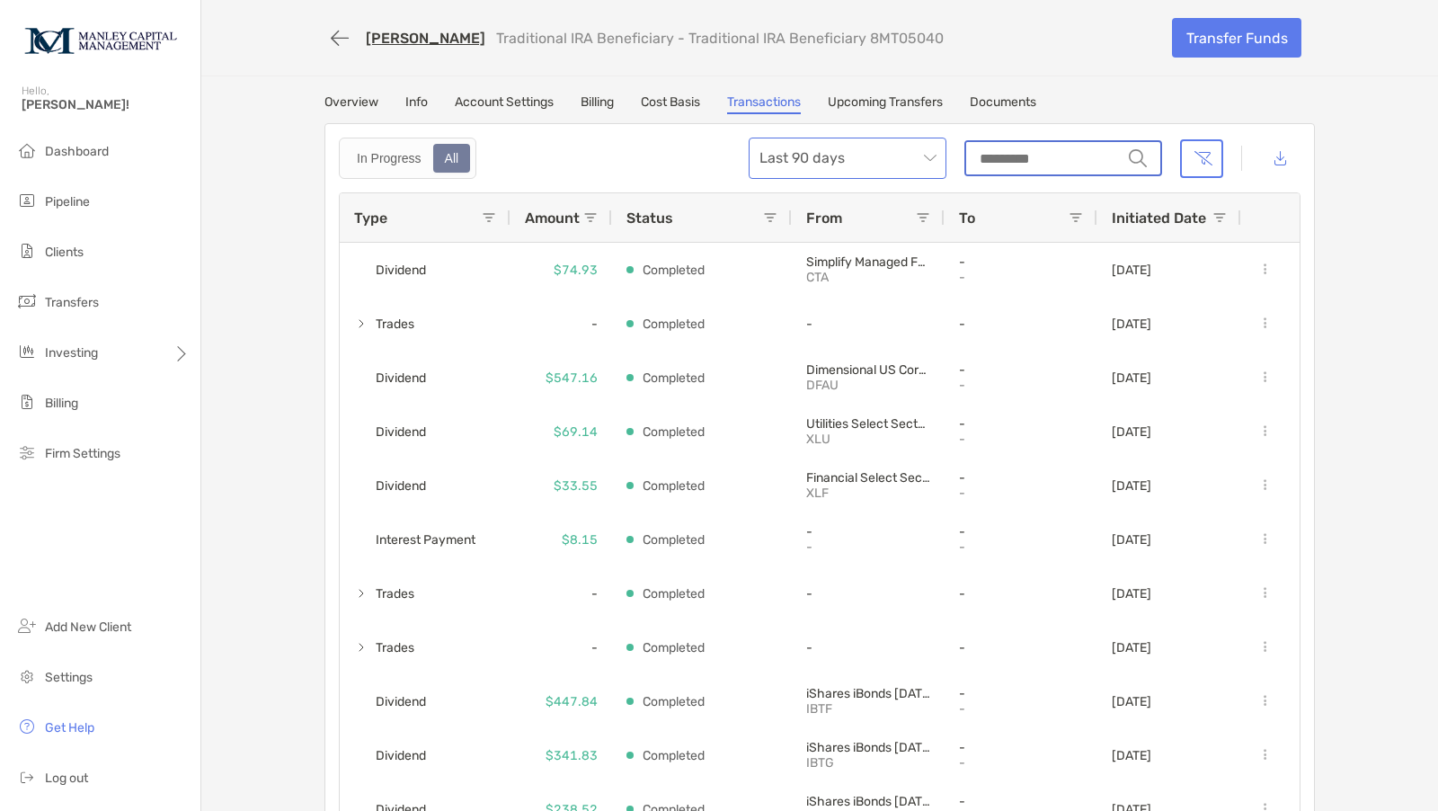
click at [928, 158] on span "Last 90 days" at bounding box center [848, 158] width 176 height 40
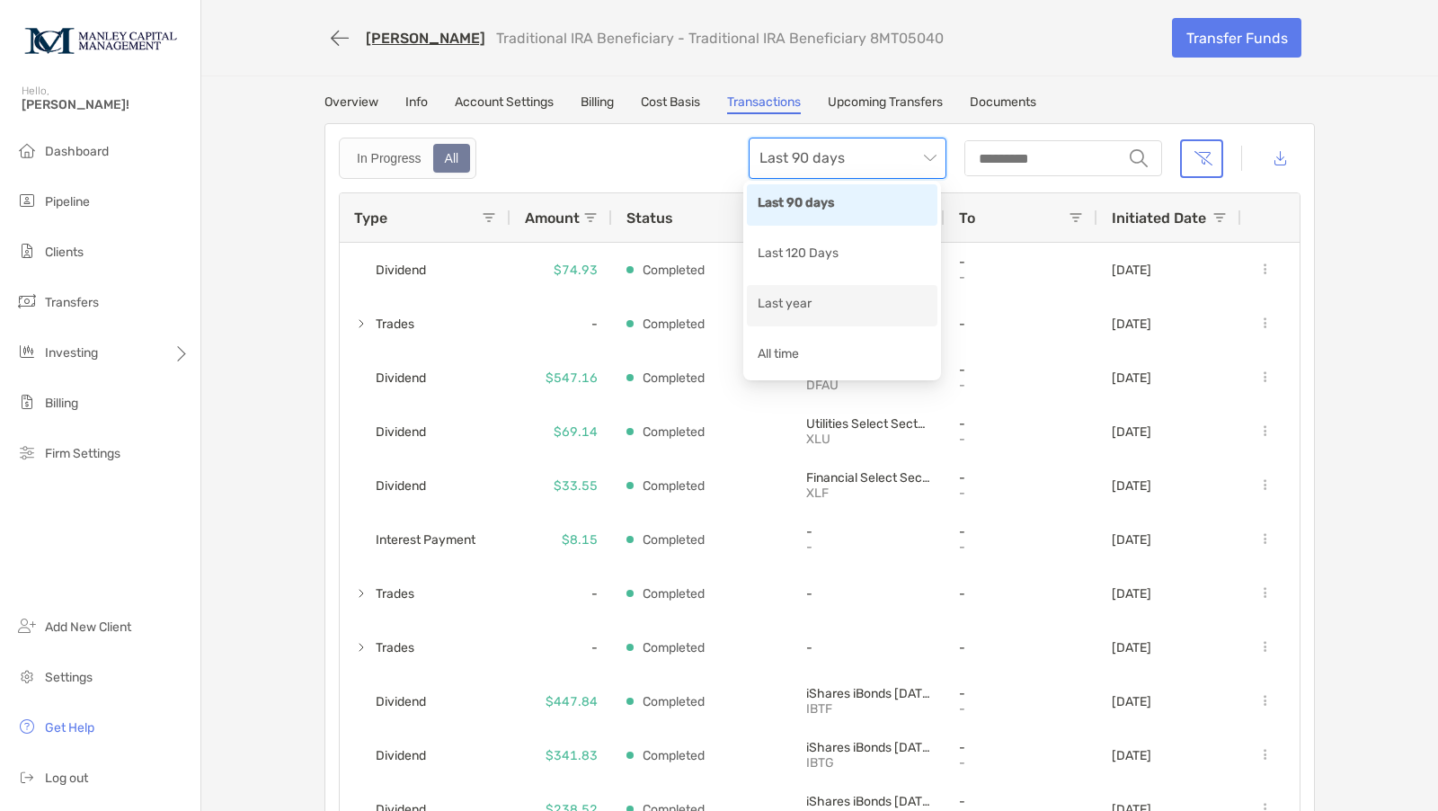
click at [824, 306] on div "Last year" at bounding box center [842, 305] width 169 height 22
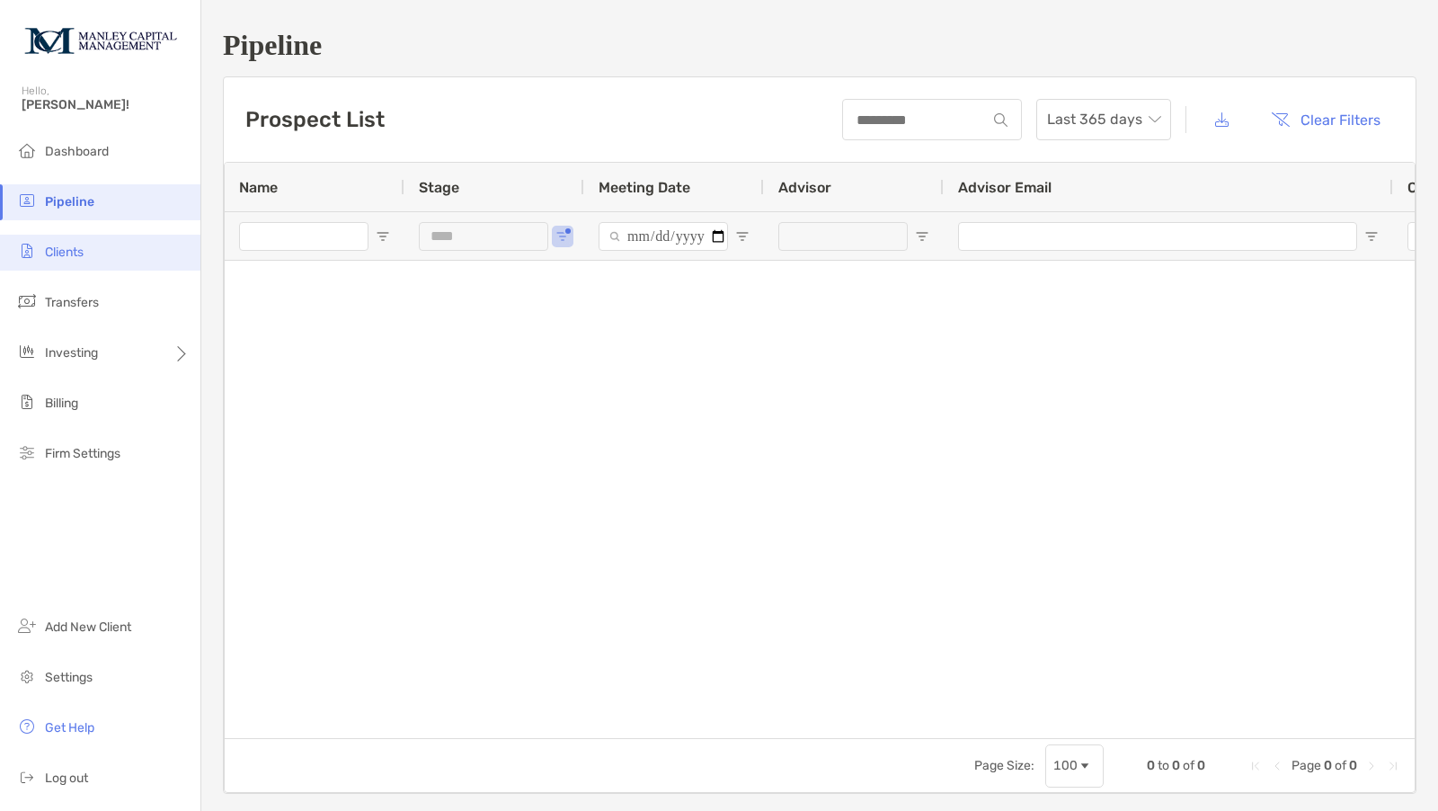
click at [40, 265] on li "Clients" at bounding box center [100, 253] width 200 height 36
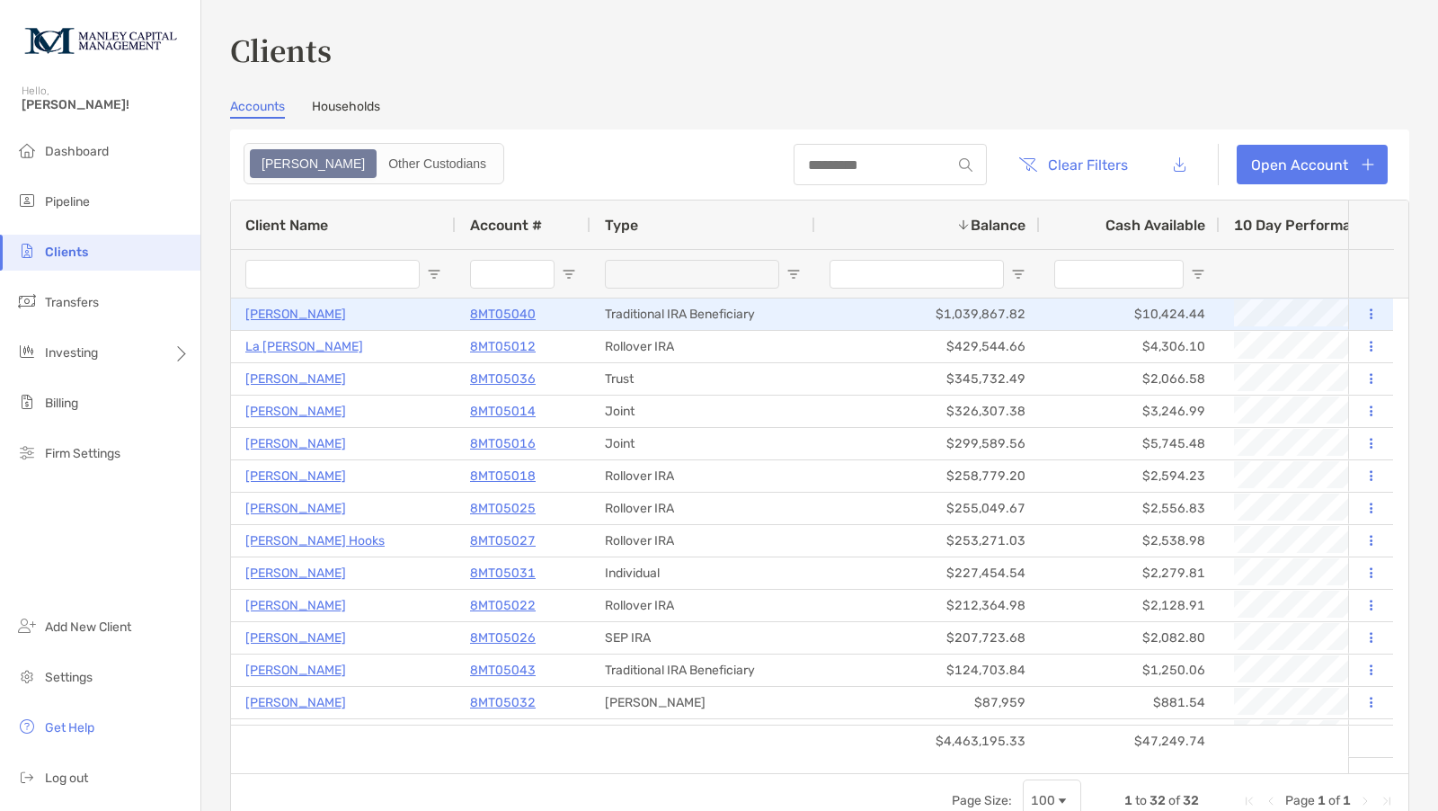
click at [297, 311] on p "[PERSON_NAME]" at bounding box center [295, 314] width 101 height 22
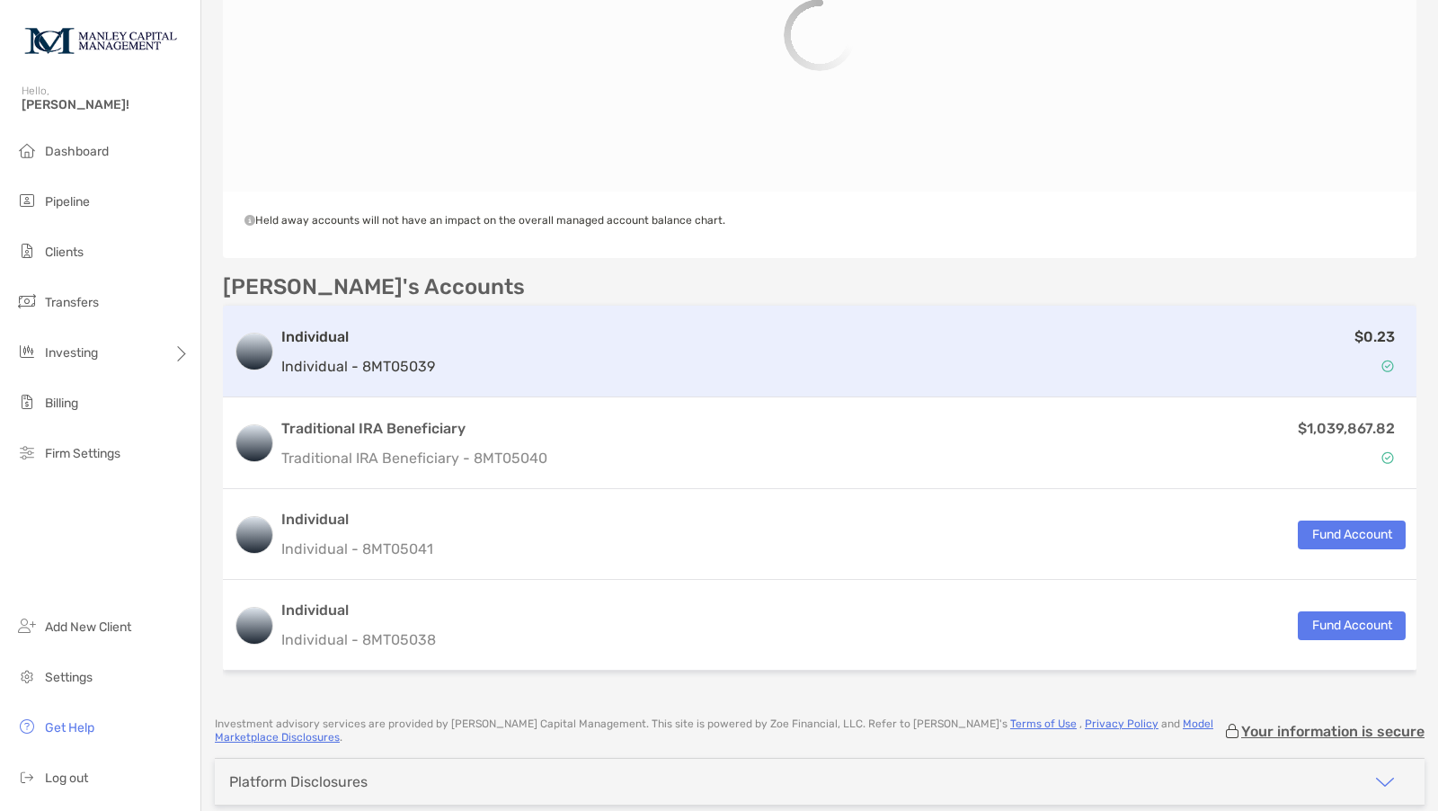
scroll to position [441, 0]
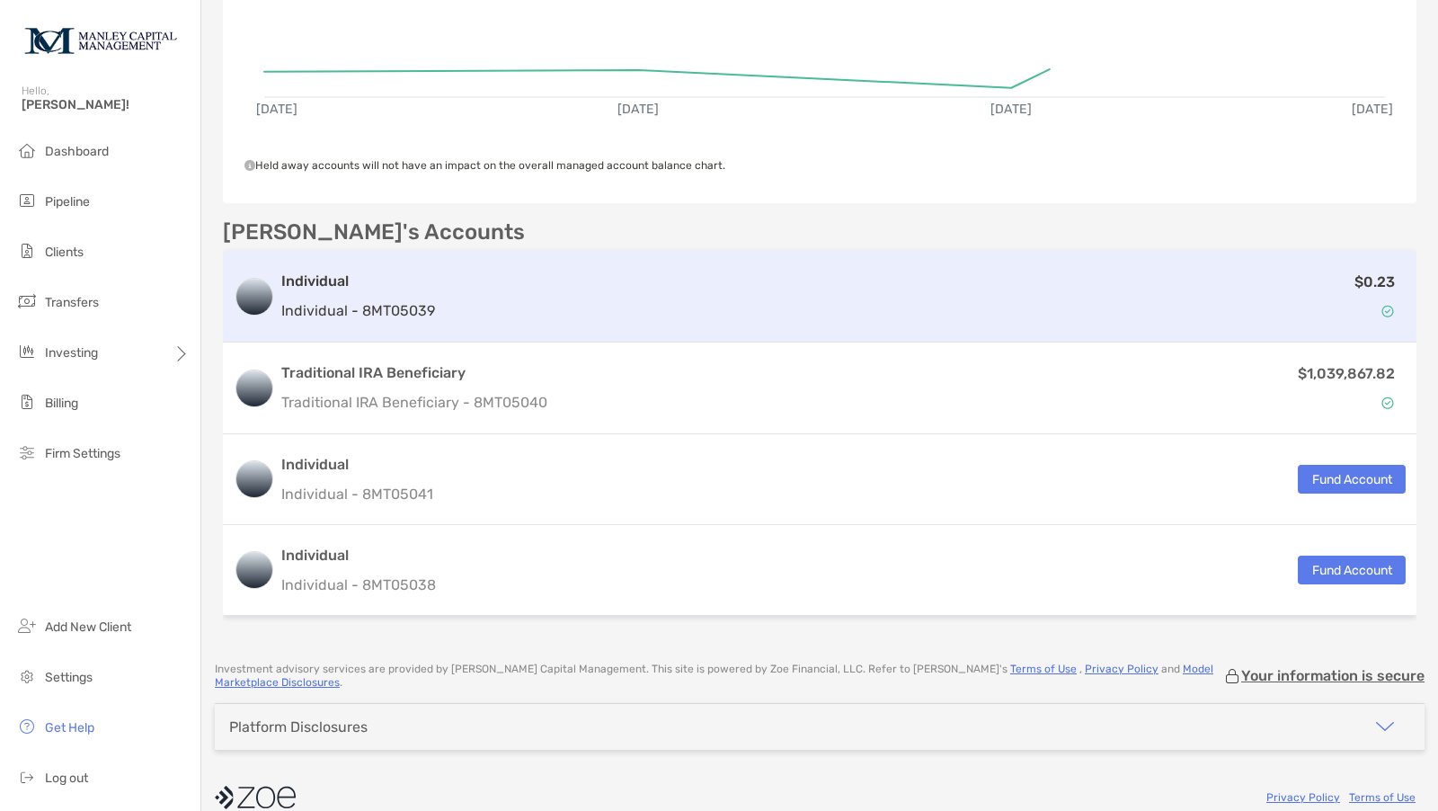
click at [318, 275] on h3 "Individual" at bounding box center [358, 282] width 154 height 22
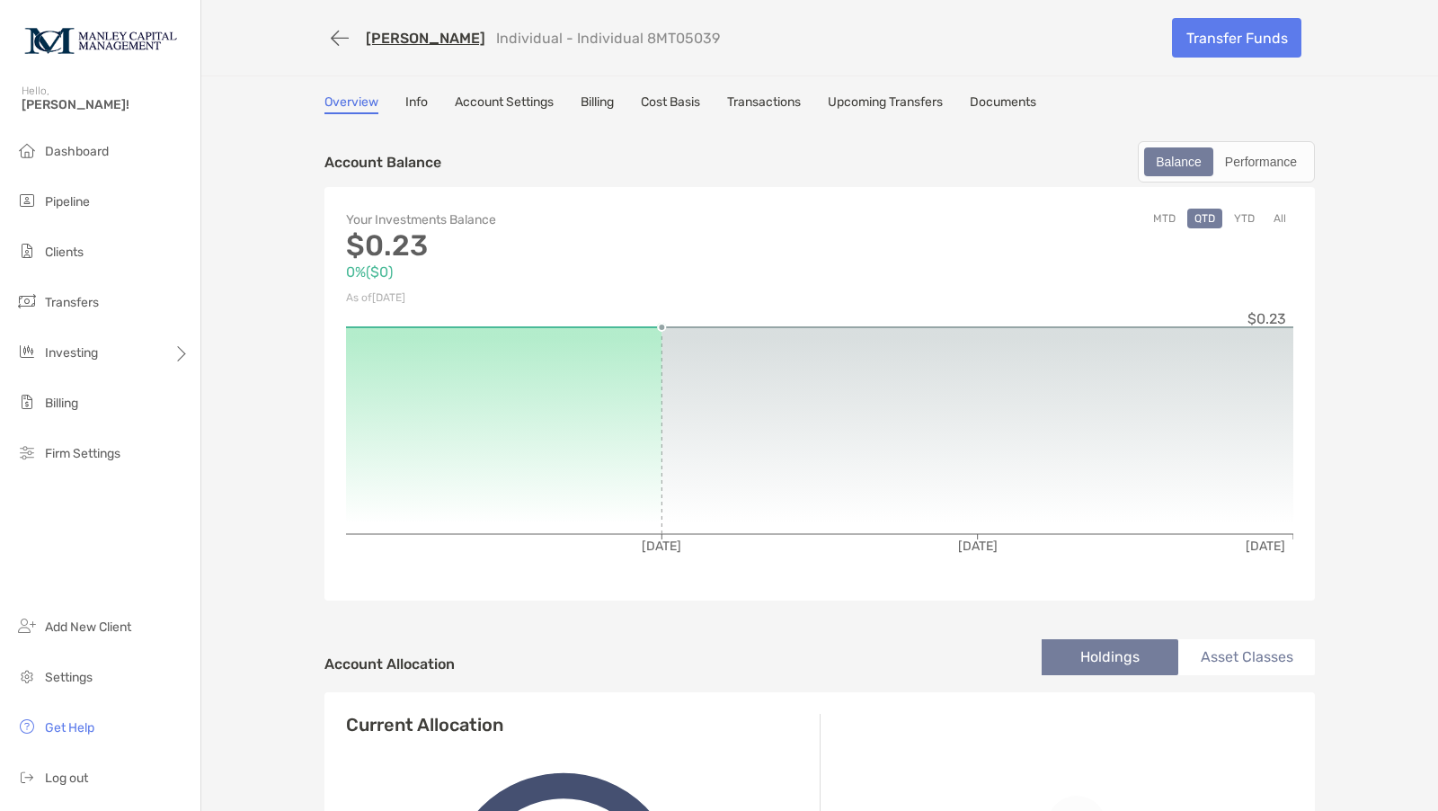
click at [997, 94] on link "Documents" at bounding box center [1003, 104] width 67 height 20
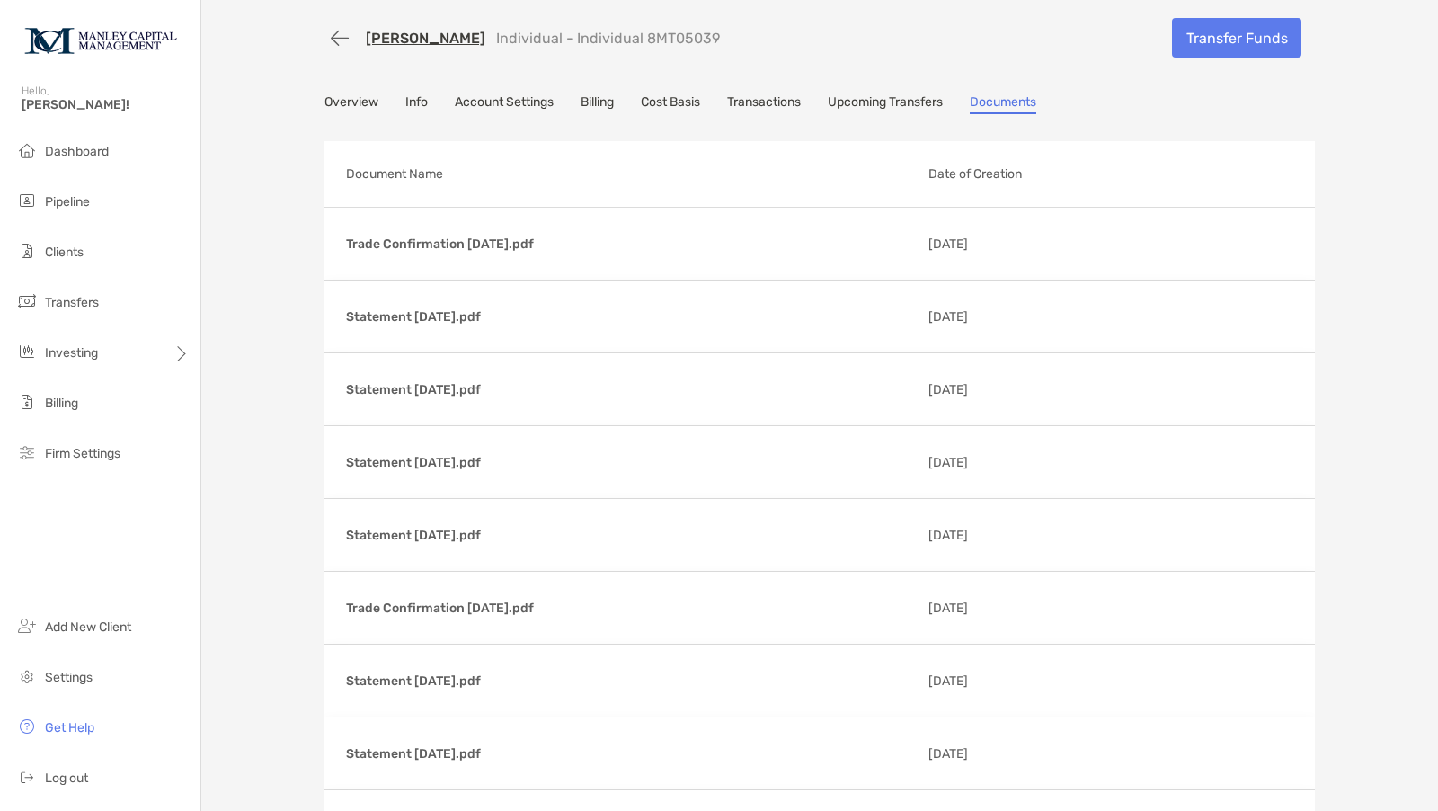
click at [870, 94] on link "Upcoming Transfers" at bounding box center [885, 104] width 115 height 20
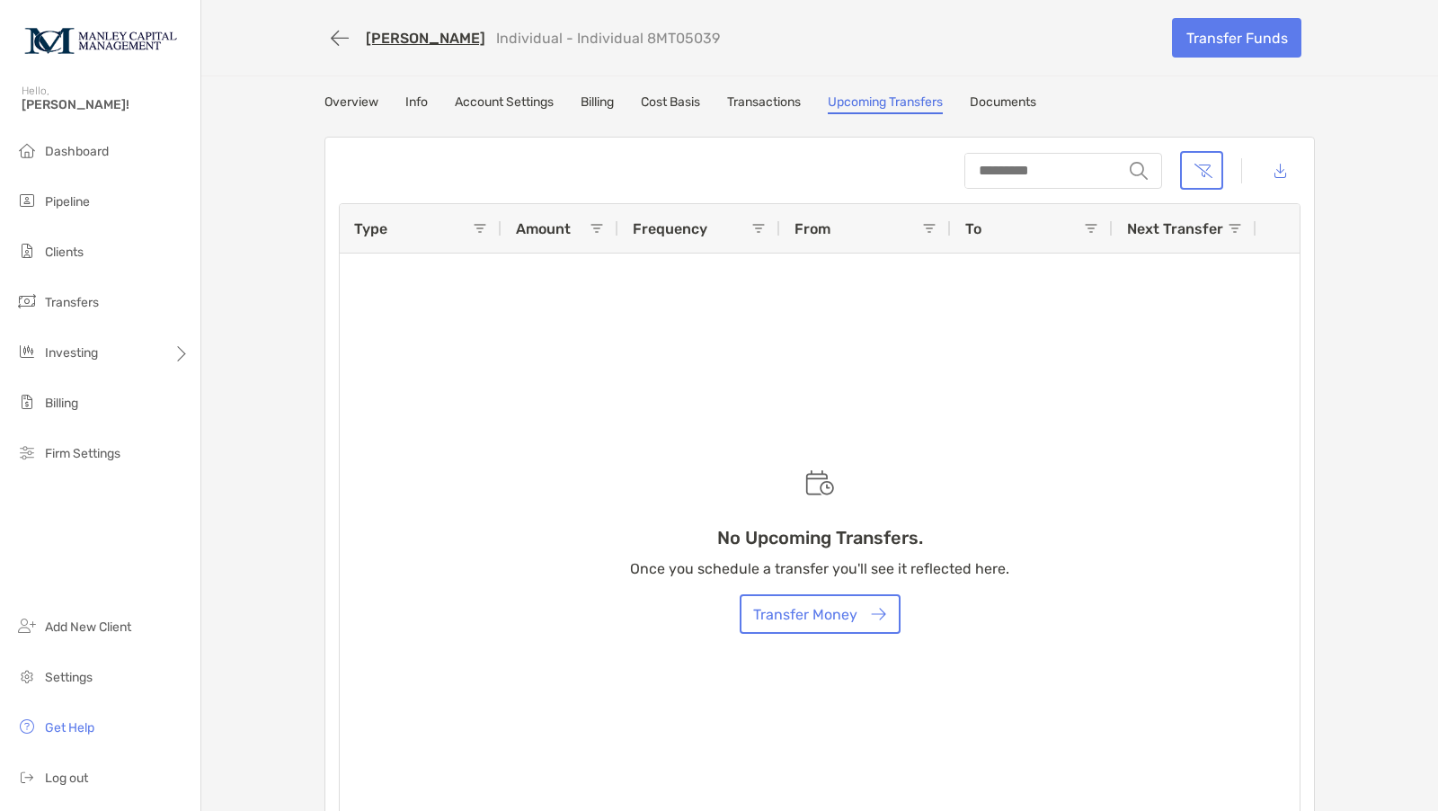
click at [756, 96] on link "Transactions" at bounding box center [764, 104] width 74 height 20
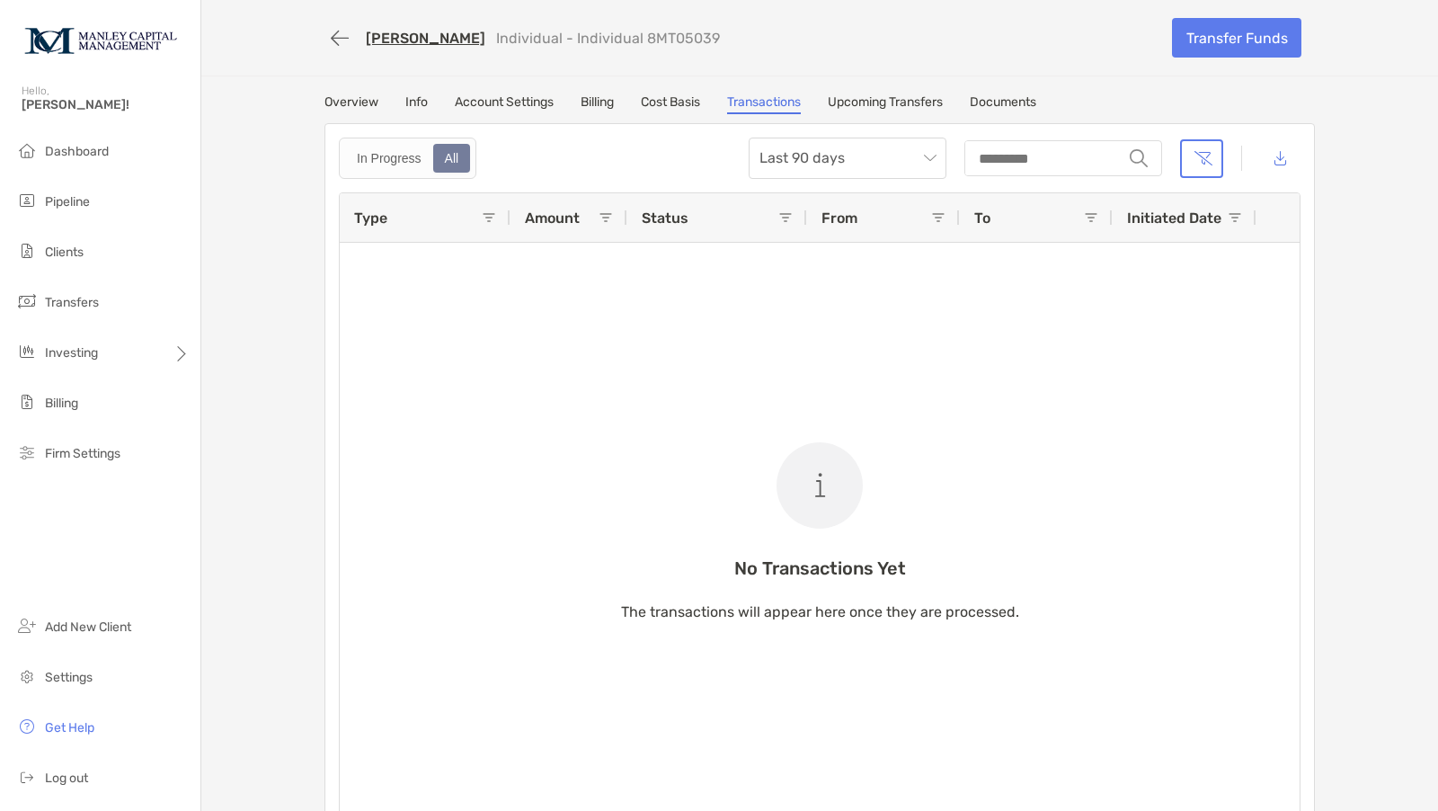
click at [682, 95] on link "Cost Basis" at bounding box center [670, 104] width 59 height 20
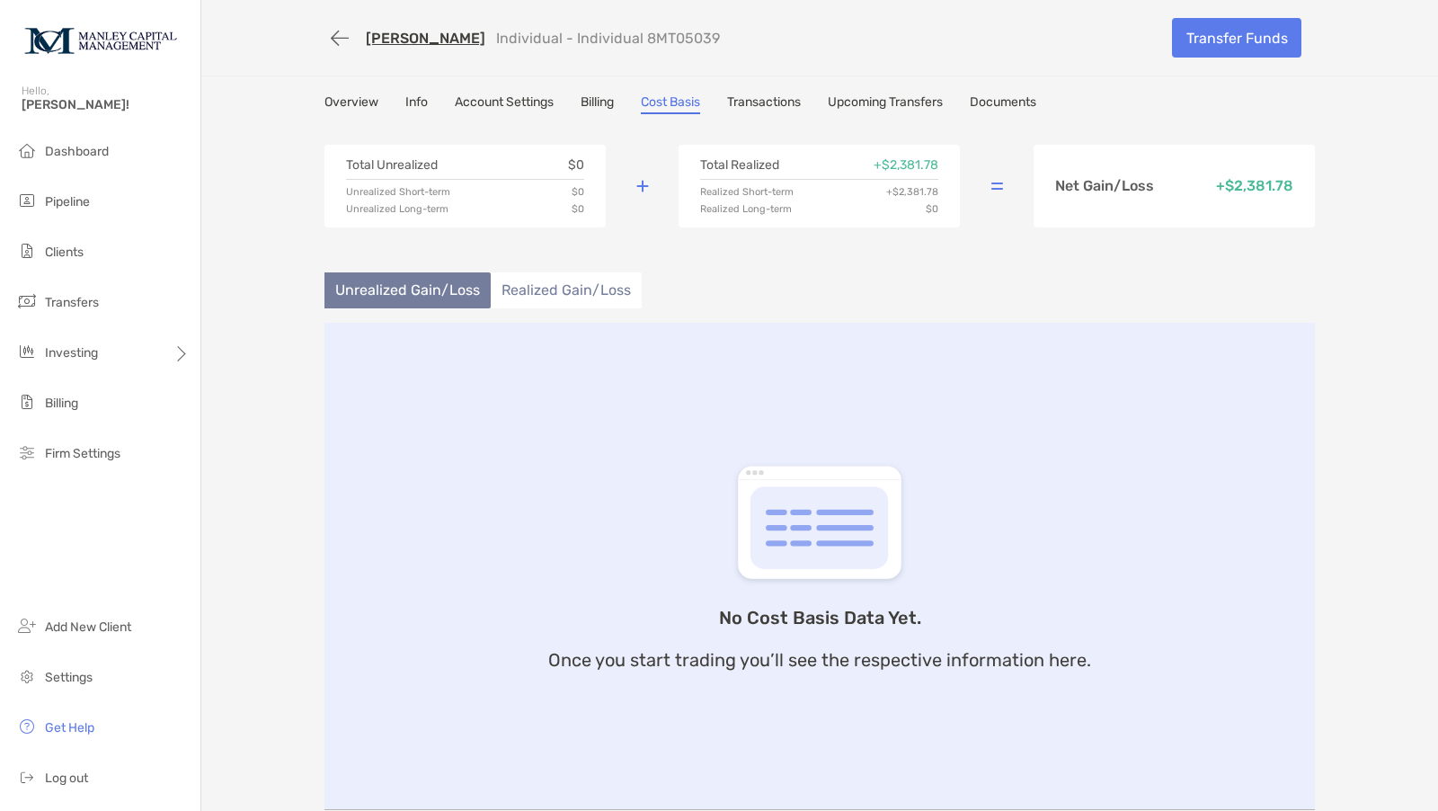
click at [549, 292] on li "Realized Gain/Loss" at bounding box center [566, 290] width 151 height 36
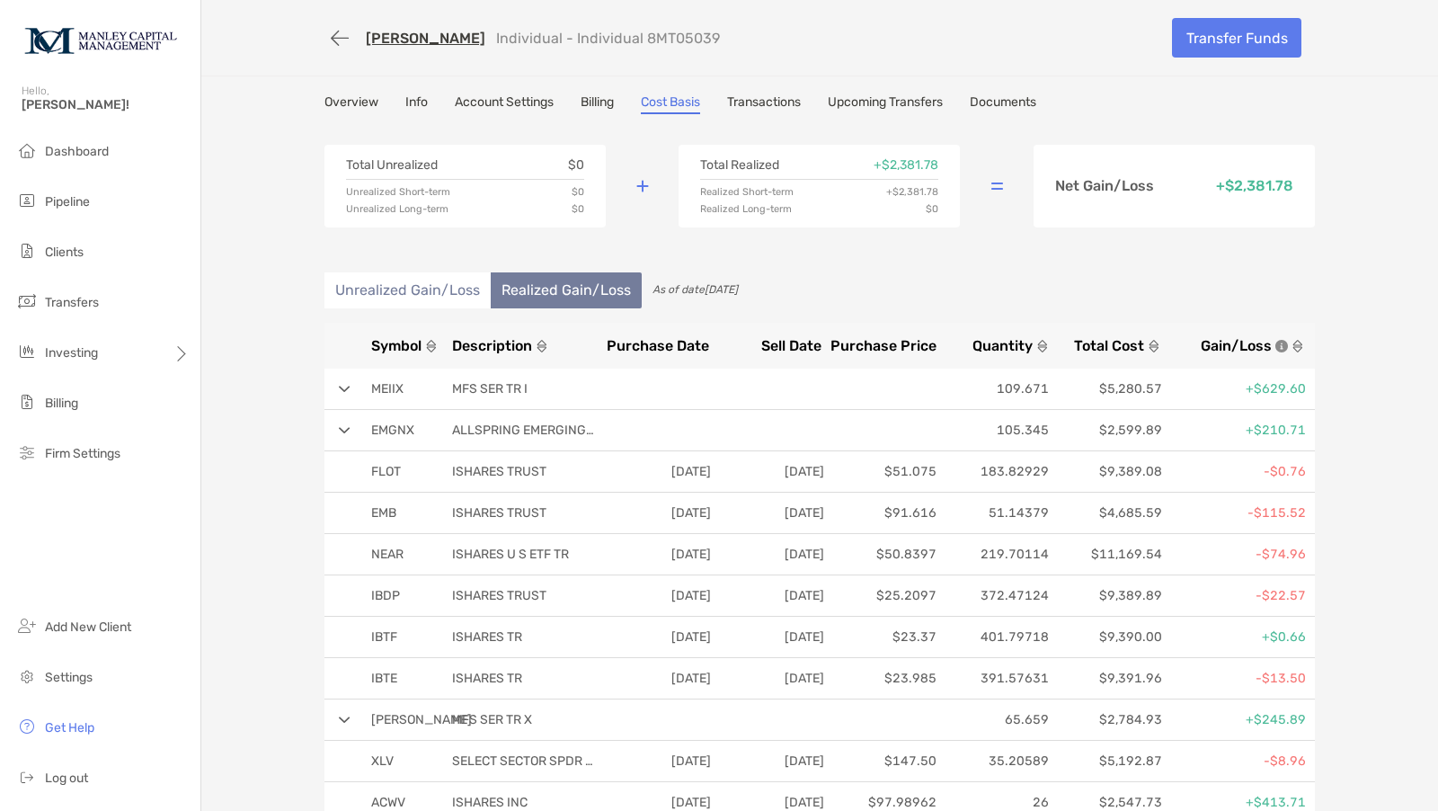
click at [392, 289] on li "Unrealized Gain/Loss" at bounding box center [408, 290] width 166 height 36
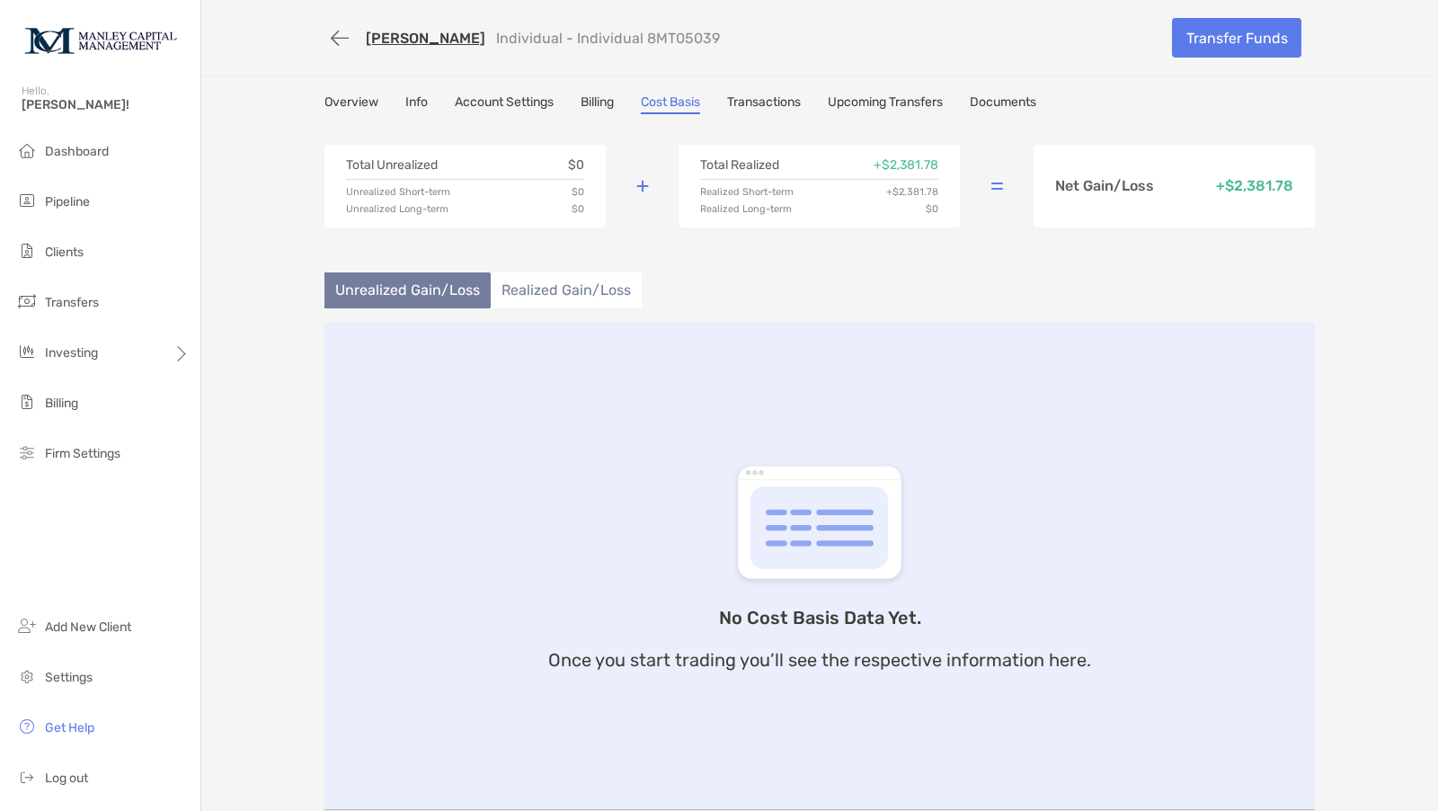
click at [527, 283] on li "Realized Gain/Loss" at bounding box center [566, 290] width 151 height 36
